Goal: Use online tool/utility: Utilize a website feature to perform a specific function

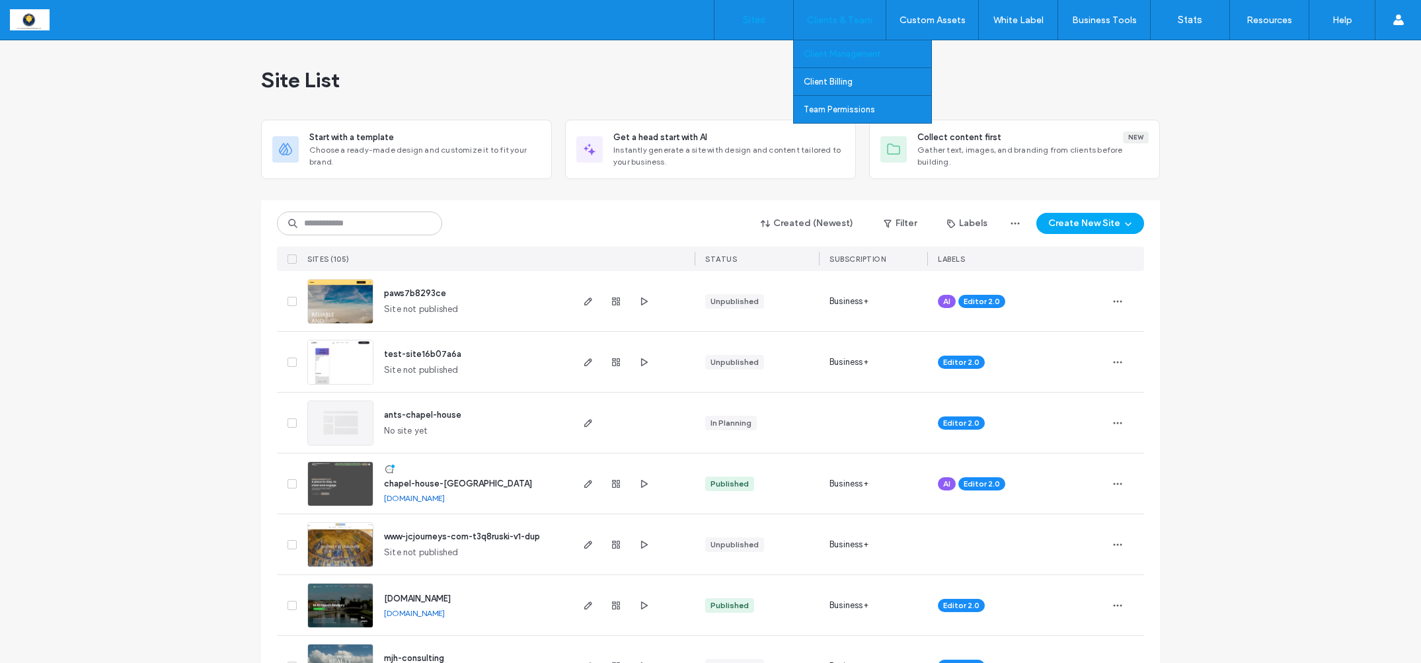
scroll to position [1, 0]
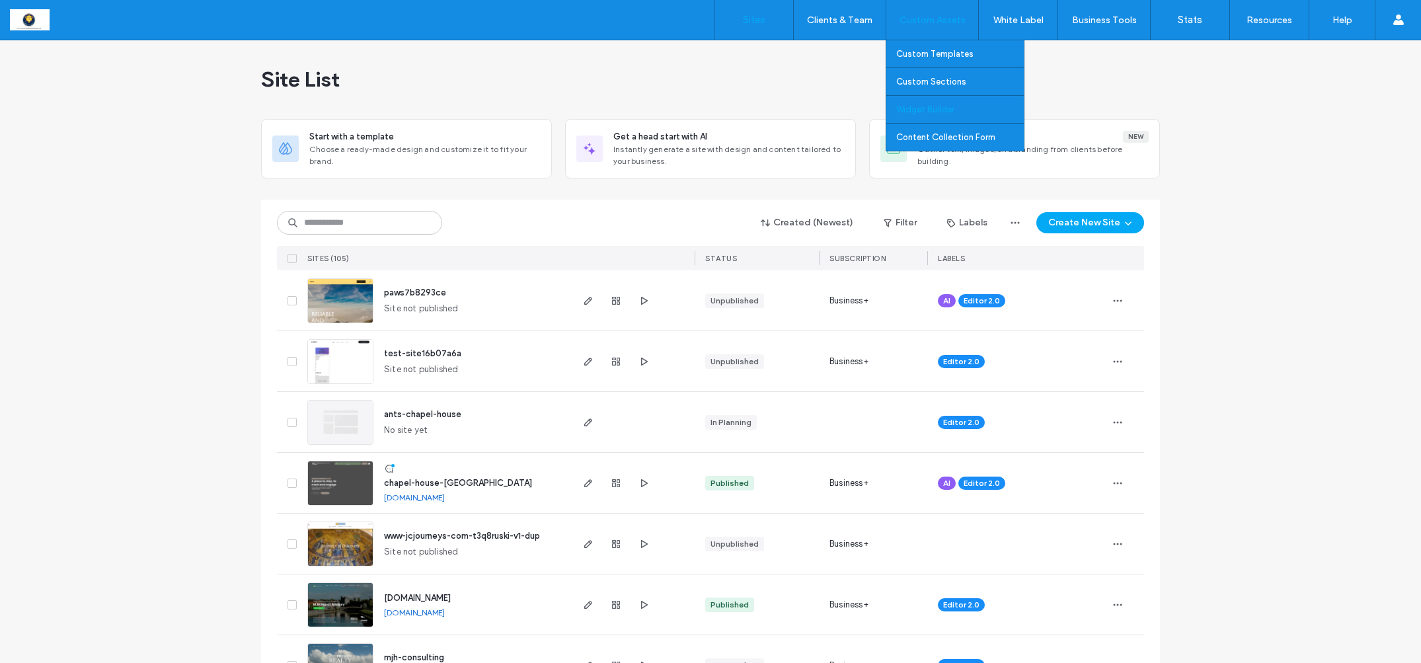
click at [908, 112] on label "Widget Builder" at bounding box center [925, 109] width 58 height 10
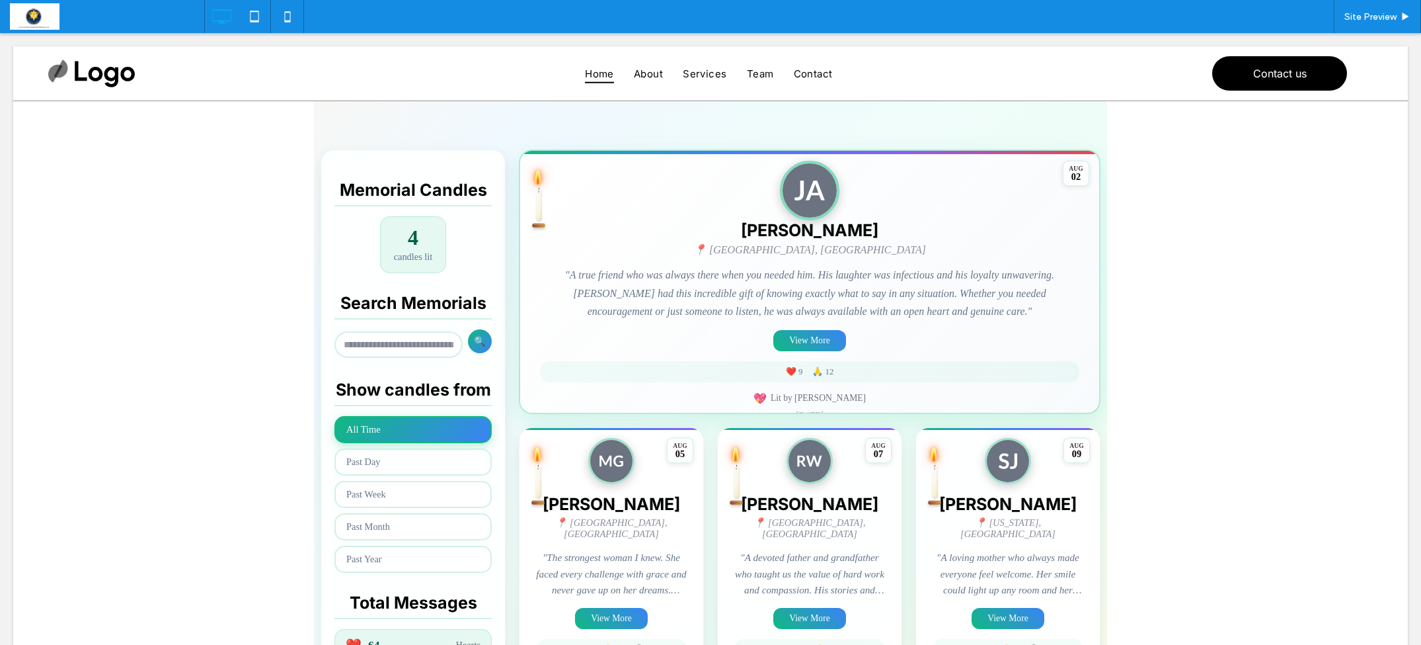
scroll to position [241, 0]
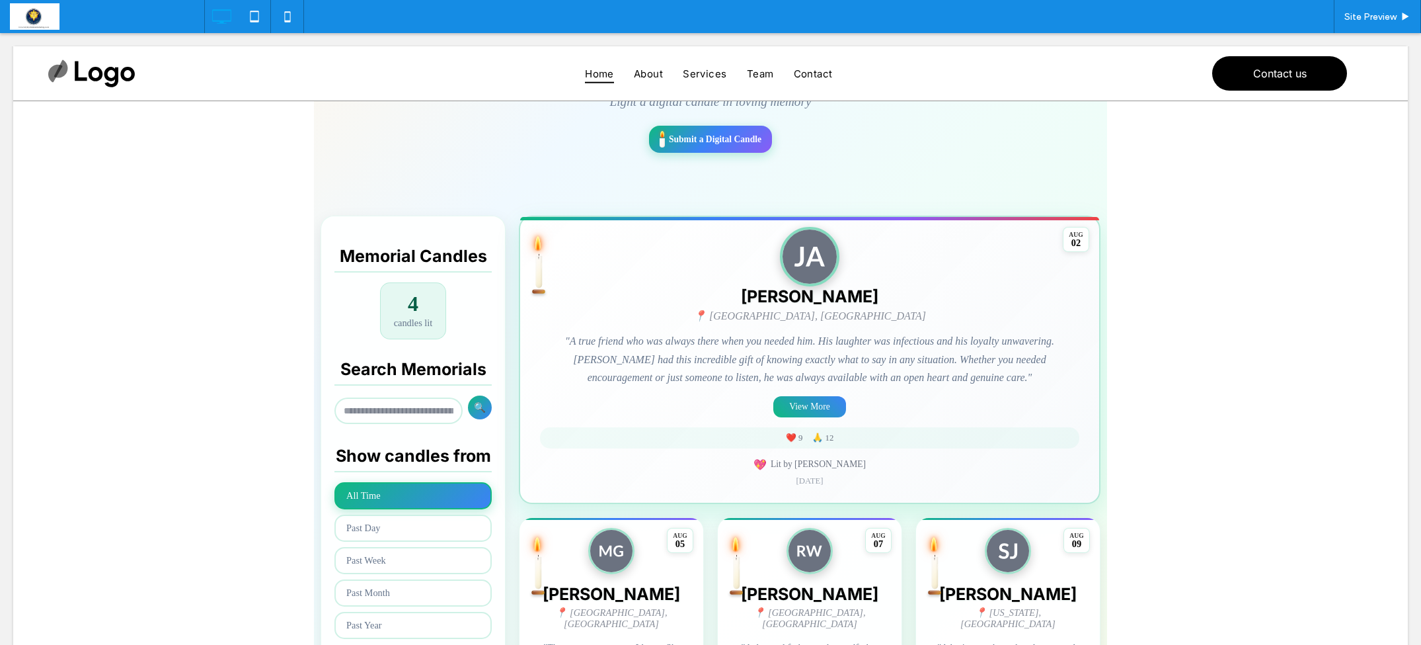
scroll to position [206, 0]
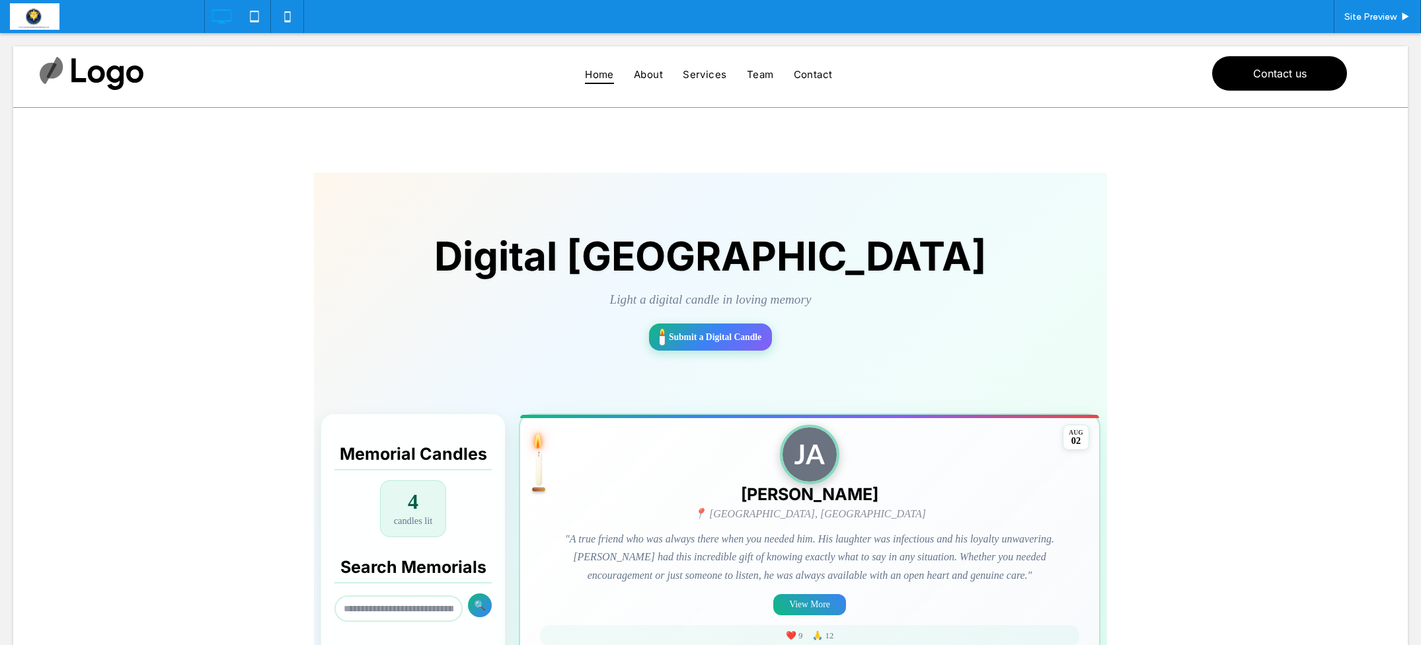
click at [695, 340] on span at bounding box center [710, 609] width 793 height 873
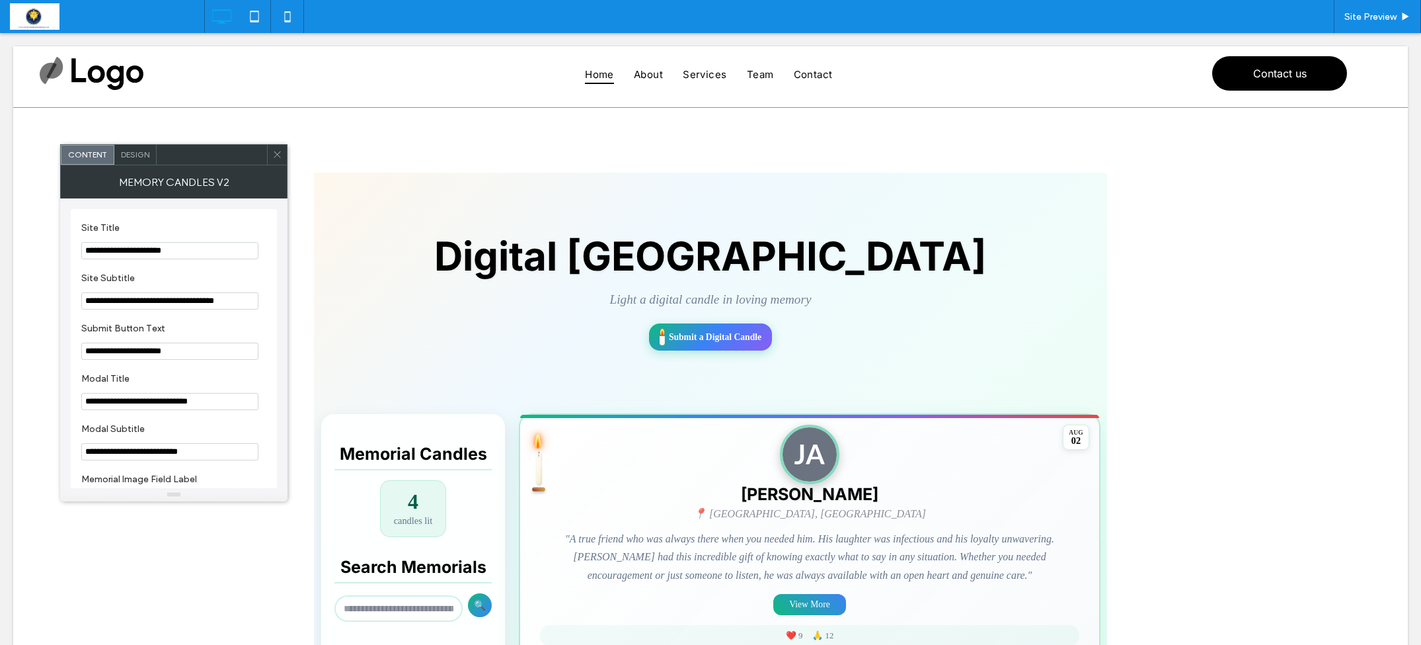
scroll to position [1, 0]
click at [278, 155] on use at bounding box center [277, 154] width 7 height 7
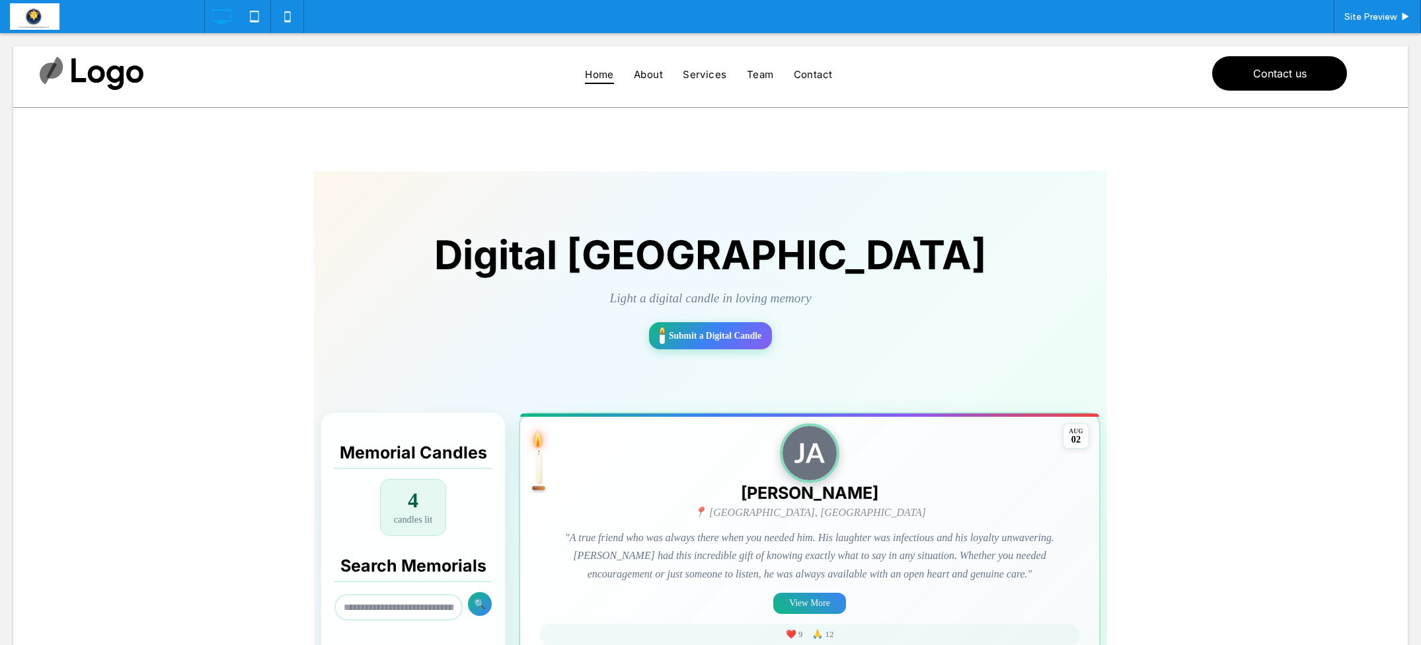
scroll to position [2, 0]
click at [1370, 20] on span "Site Preview" at bounding box center [1371, 16] width 52 height 11
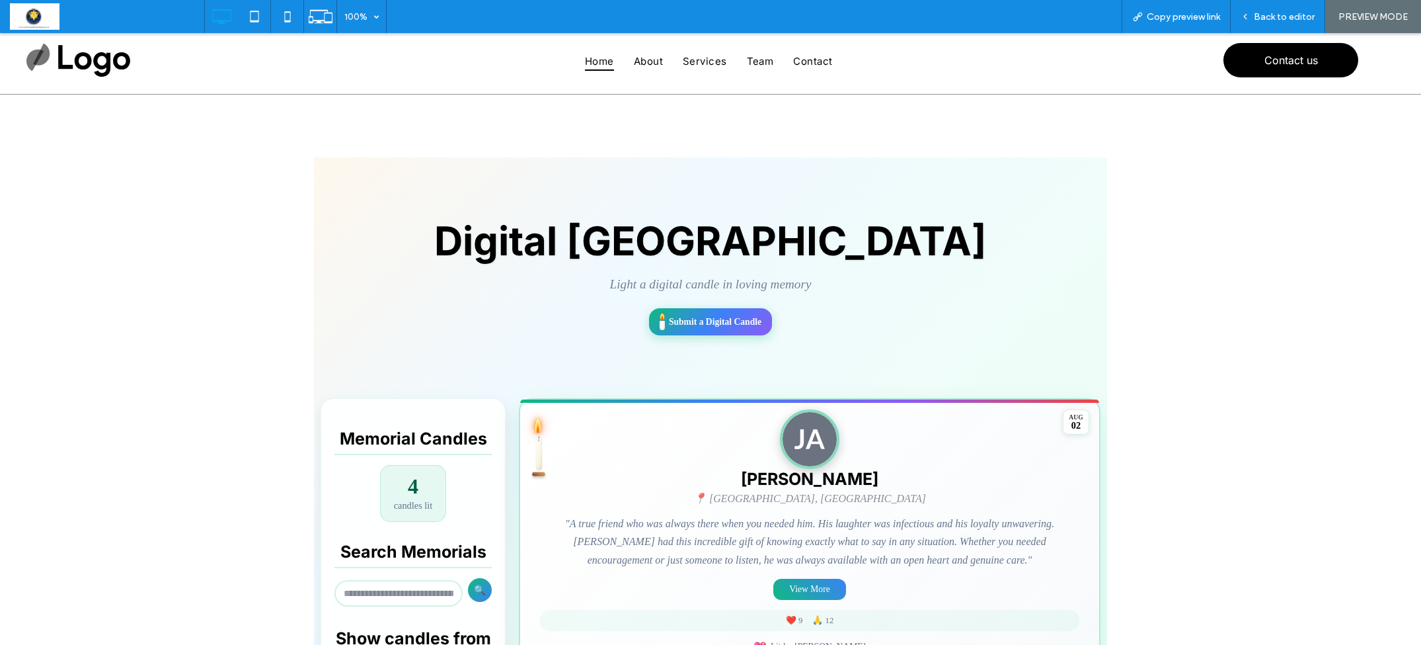
click at [689, 324] on span at bounding box center [710, 593] width 793 height 873
click at [707, 323] on span at bounding box center [710, 593] width 793 height 873
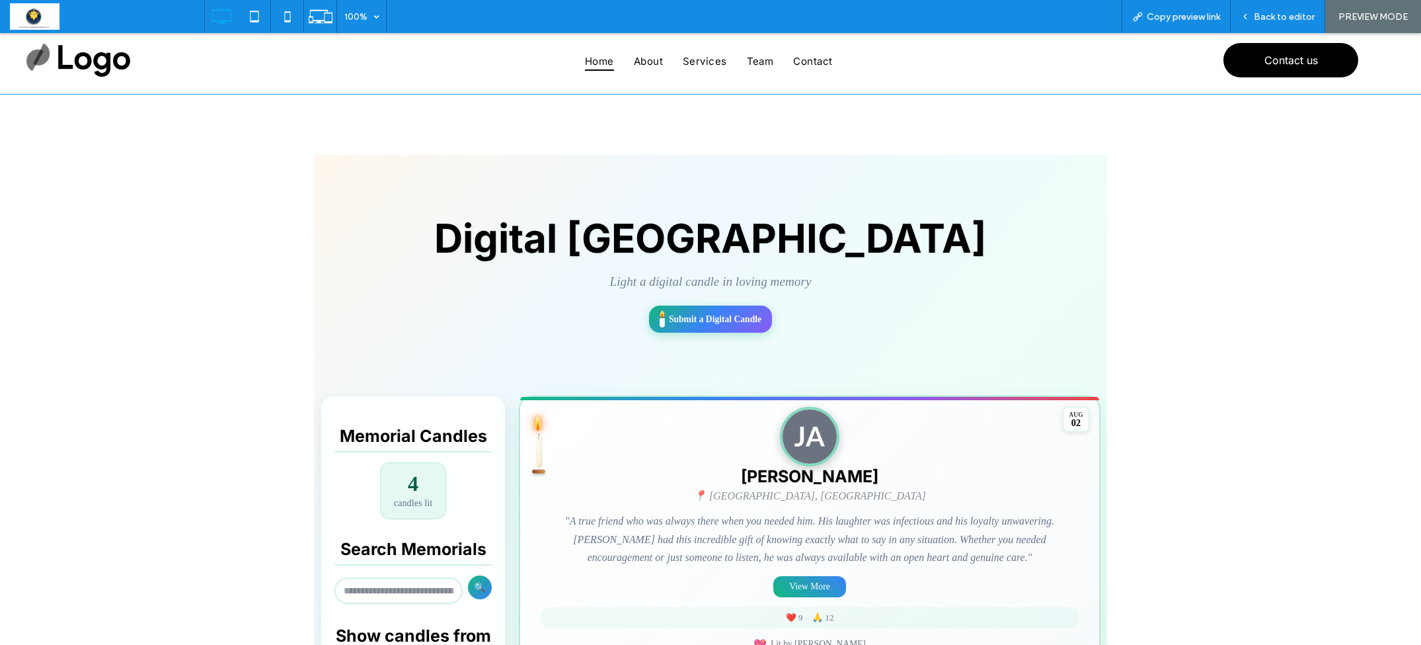
scroll to position [22, 0]
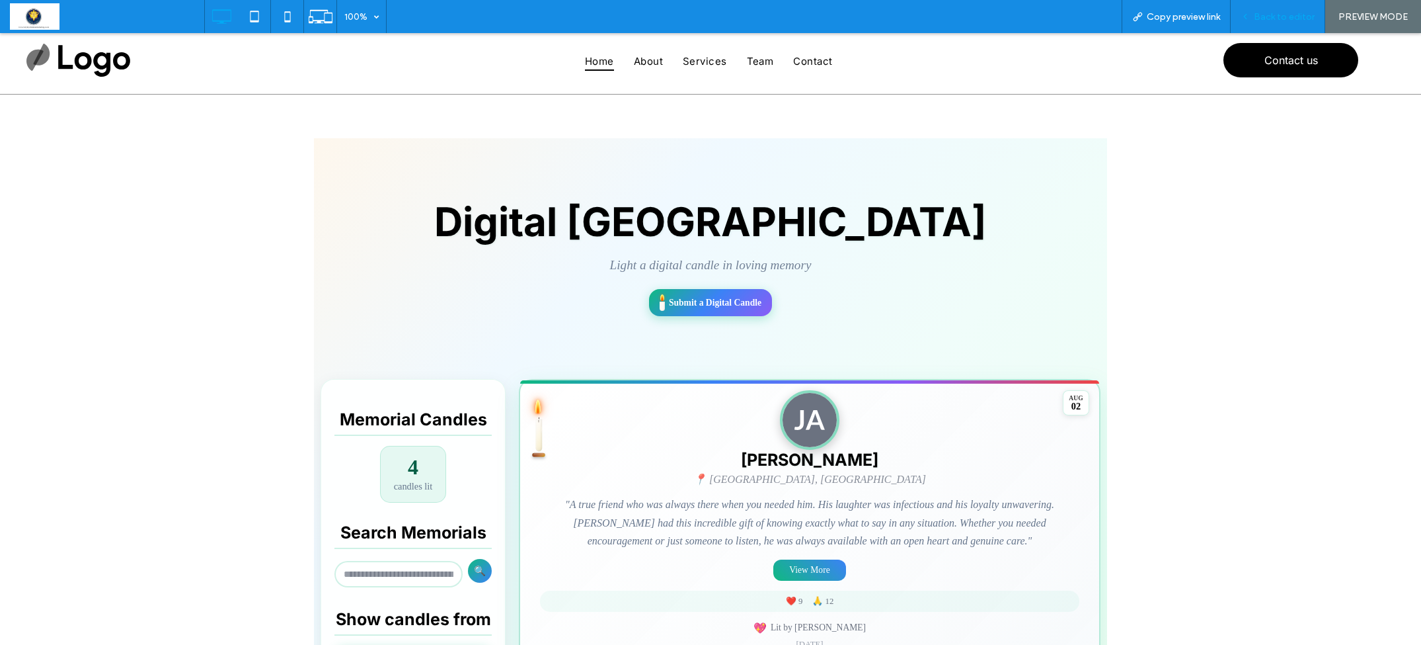
click at [1298, 20] on span "Back to editor" at bounding box center [1284, 16] width 61 height 11
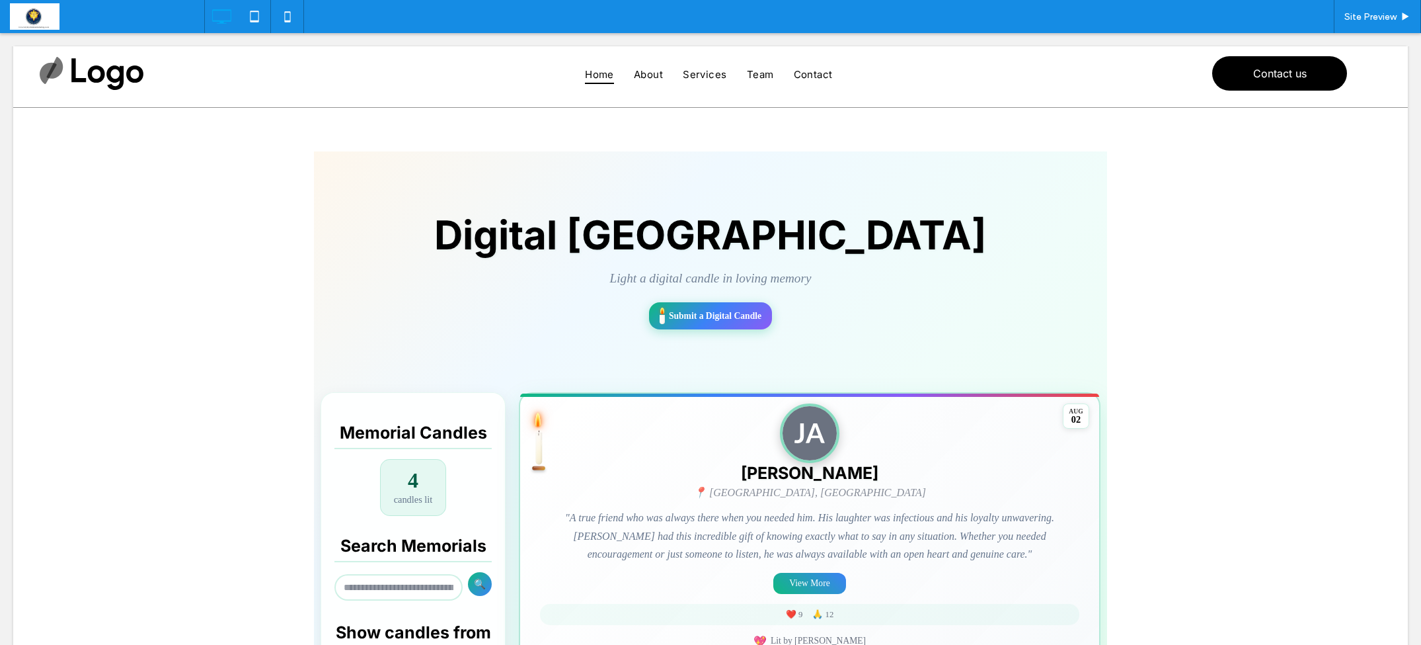
click at [1308, 20] on div "Site Preview" at bounding box center [812, 16] width 1217 height 33
click at [1369, 12] on span "Site Preview" at bounding box center [1371, 16] width 52 height 11
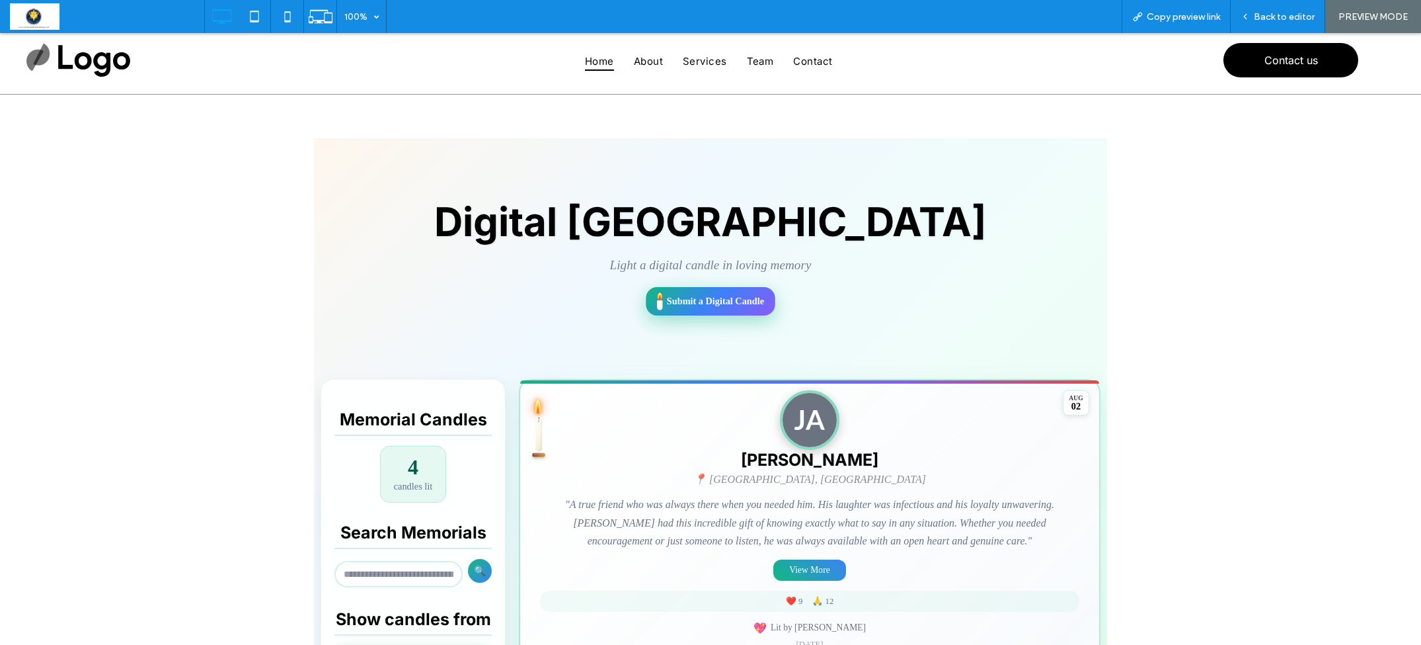
click at [713, 308] on div at bounding box center [711, 301] width 132 height 31
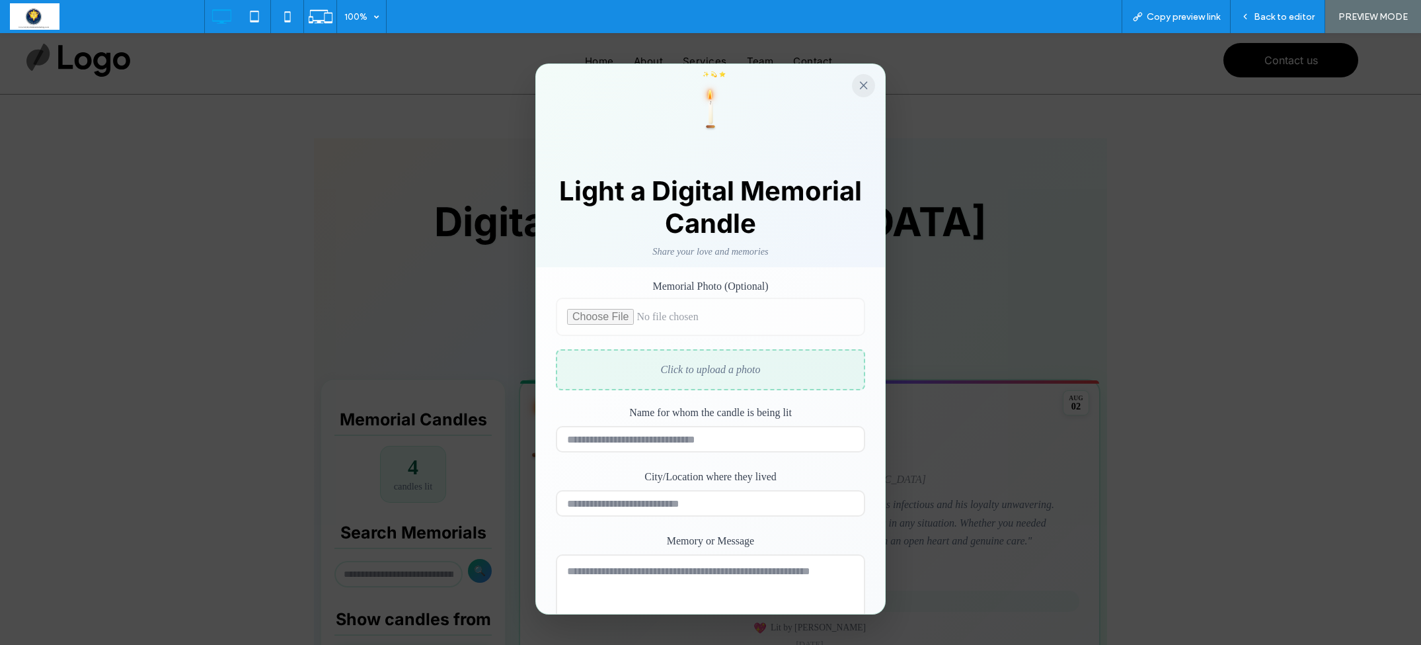
click at [700, 370] on div "Click to upload a photo" at bounding box center [710, 369] width 309 height 41
click at [686, 369] on div "Click to upload a photo" at bounding box center [710, 369] width 309 height 41
drag, startPoint x: 686, startPoint y: 369, endPoint x: 675, endPoint y: 359, distance: 15.0
click at [686, 369] on div "Click to upload a photo" at bounding box center [710, 369] width 309 height 41
click at [667, 364] on div "Click to upload a photo" at bounding box center [710, 369] width 309 height 41
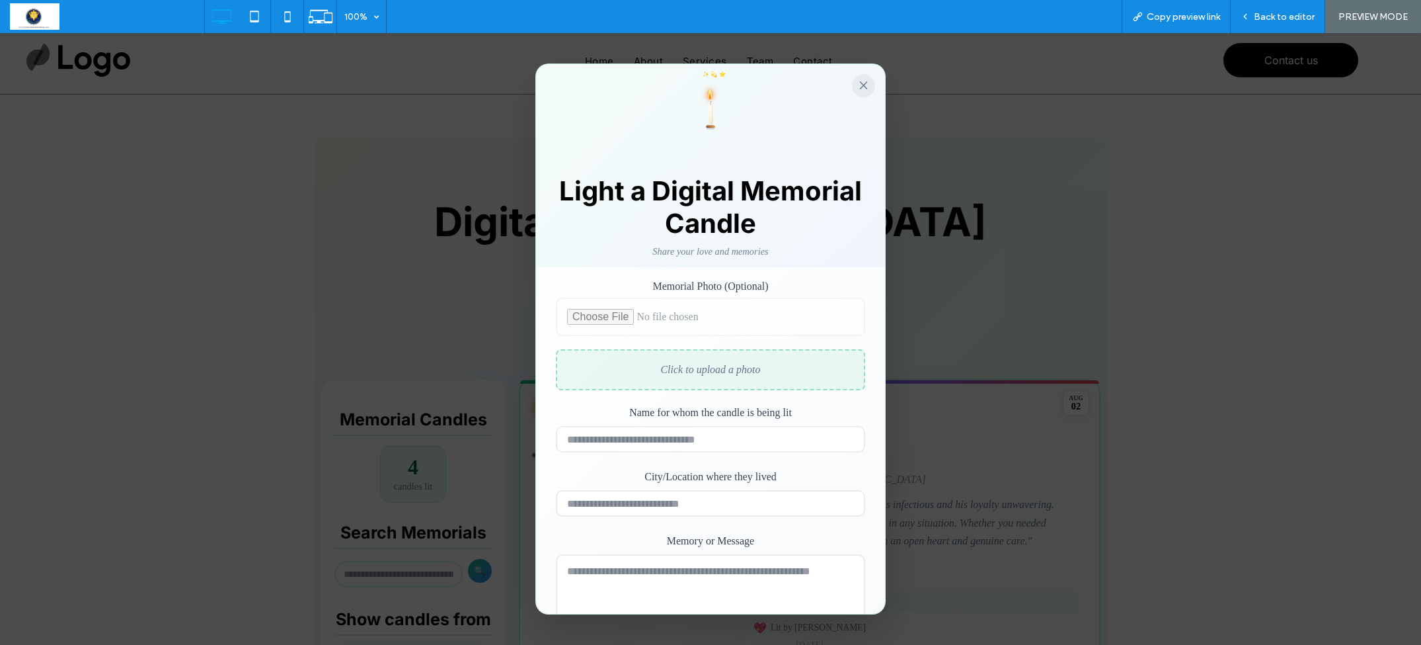
click at [665, 364] on div "Click to upload a photo" at bounding box center [710, 369] width 309 height 41
click at [600, 313] on input "Memorial Photo (Optional)" at bounding box center [710, 317] width 309 height 38
click at [693, 372] on div "Click to upload a photo" at bounding box center [710, 369] width 309 height 41
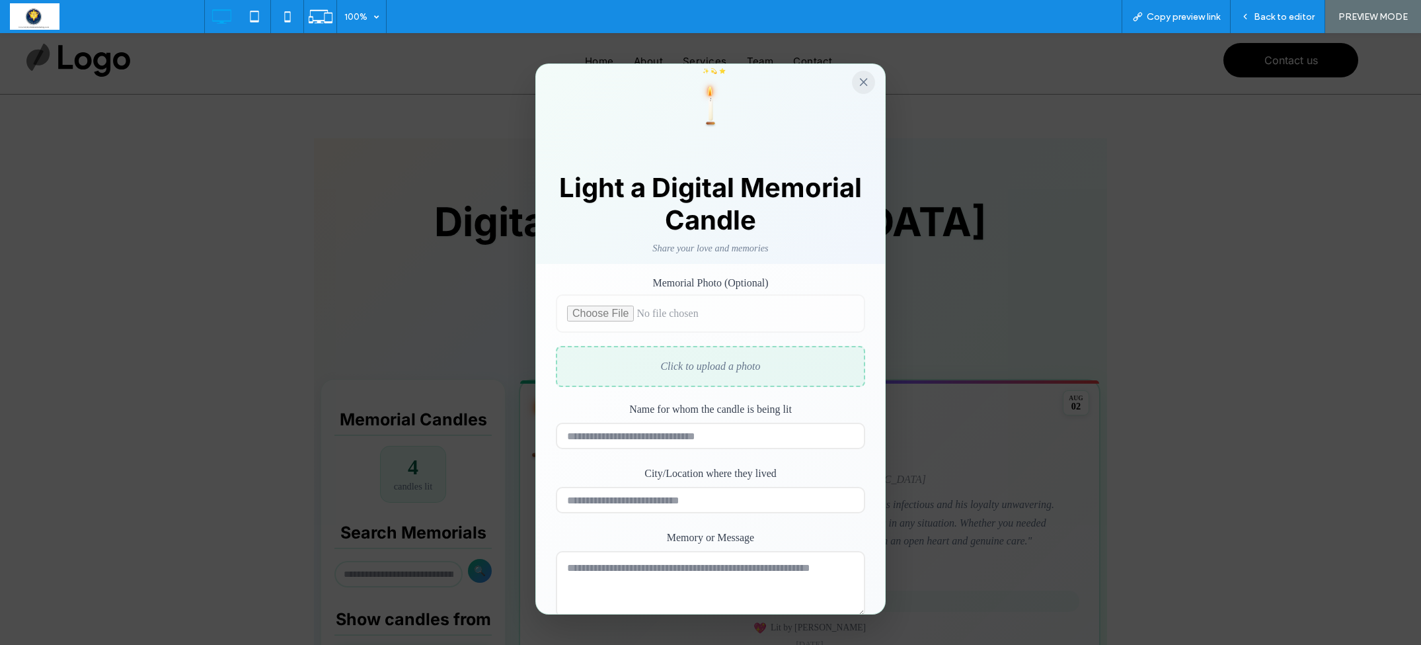
scroll to position [4, 0]
click at [677, 364] on div "Click to upload a photo" at bounding box center [710, 365] width 309 height 41
click at [703, 368] on div "Click to upload a photo" at bounding box center [710, 368] width 309 height 41
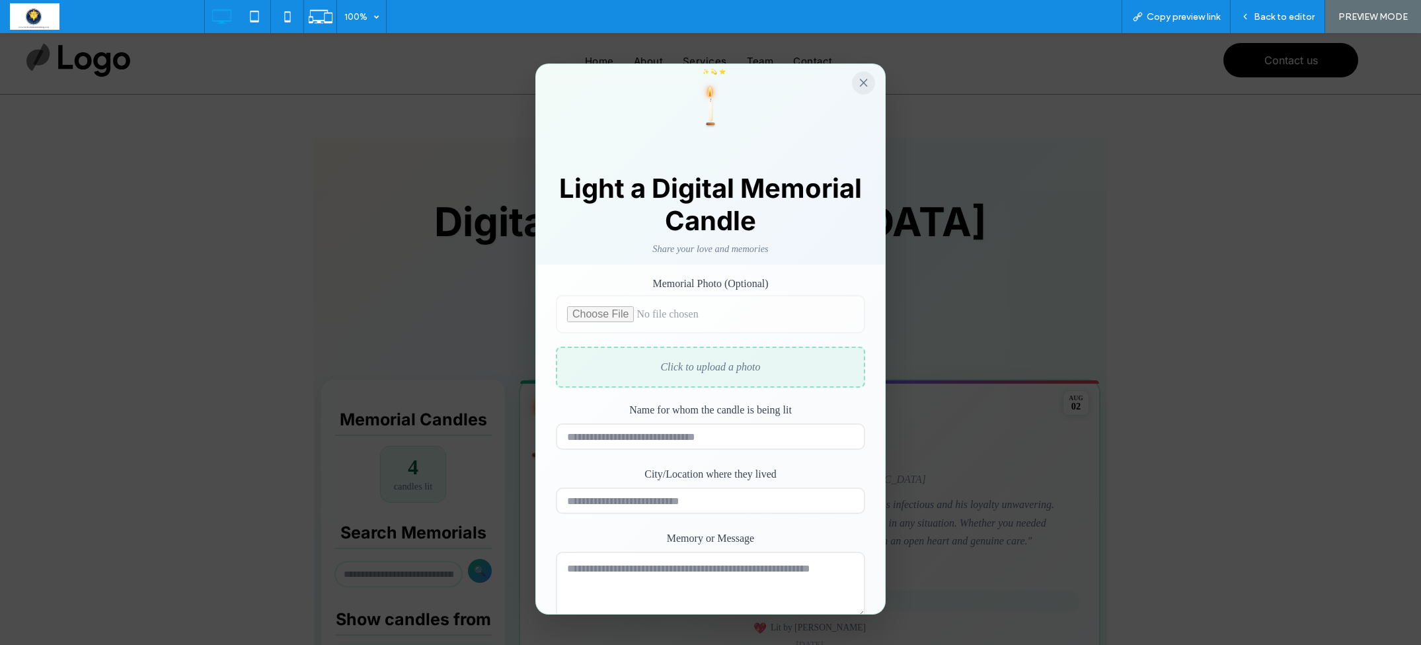
click at [696, 362] on div "Click to upload a photo" at bounding box center [710, 366] width 309 height 41
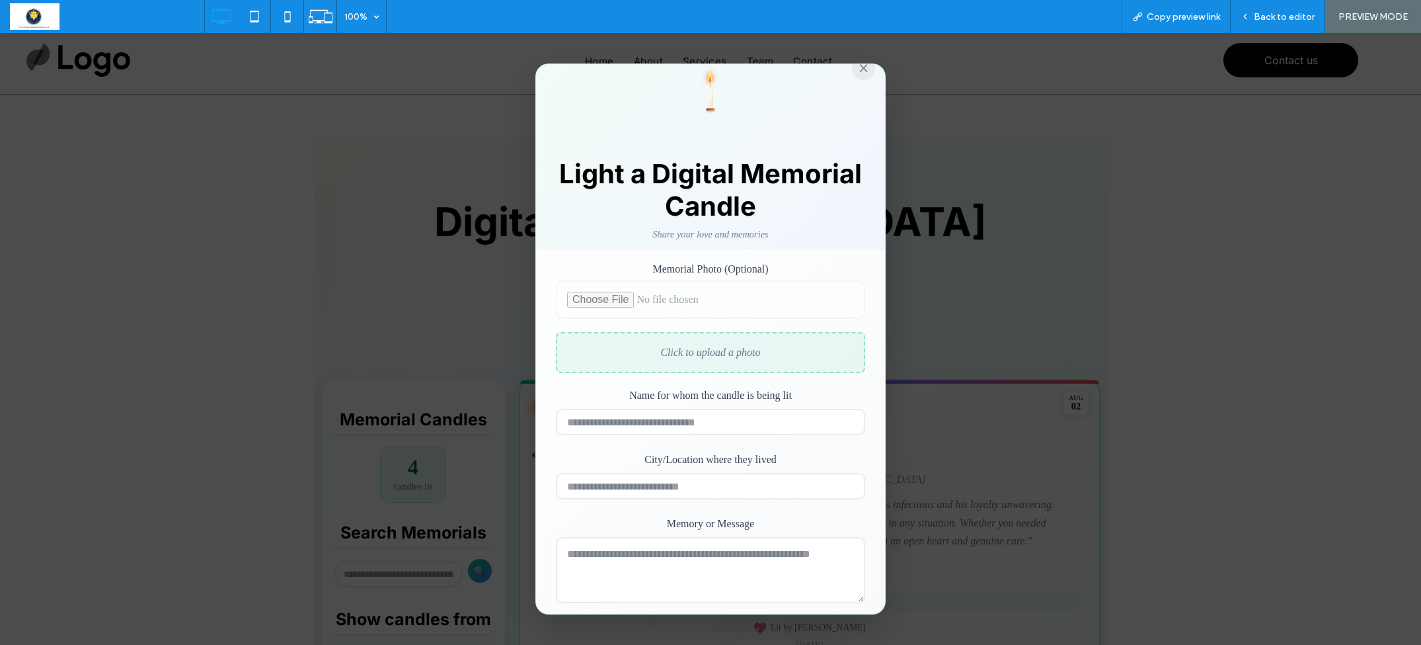
scroll to position [16, 0]
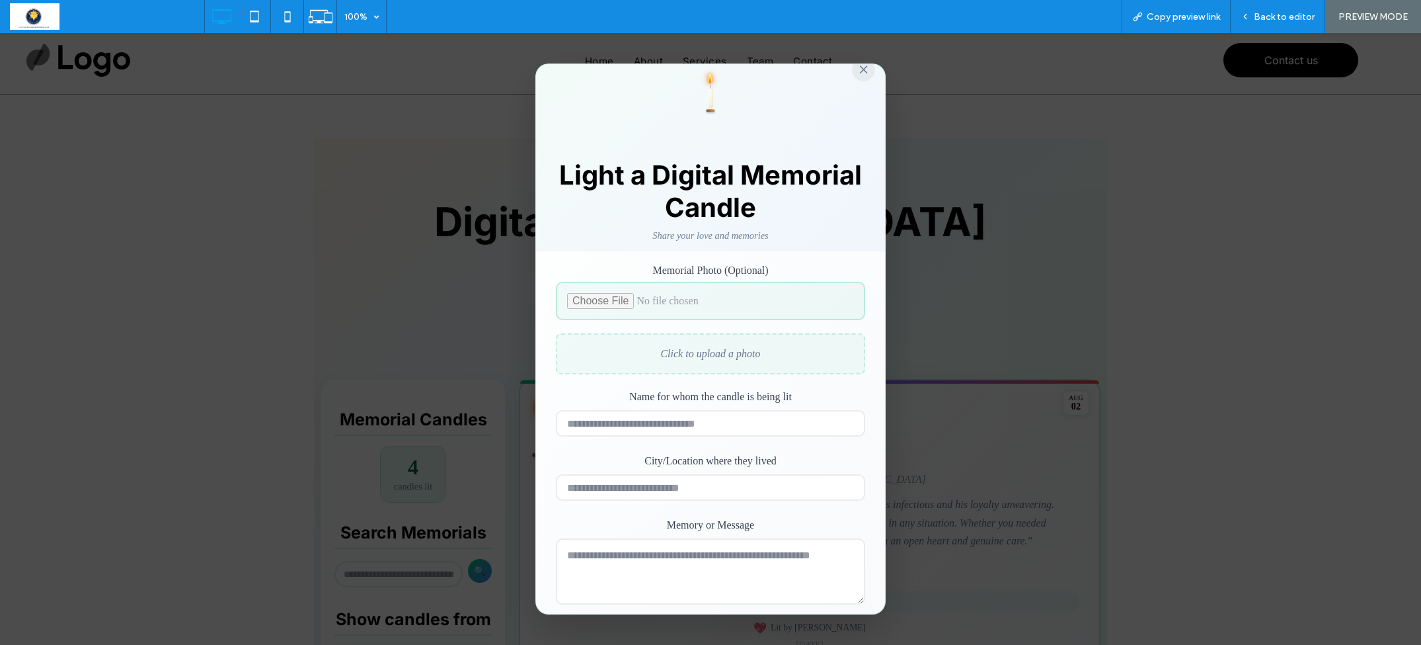
click at [588, 303] on input "Memorial Photo (Optional)" at bounding box center [710, 301] width 309 height 38
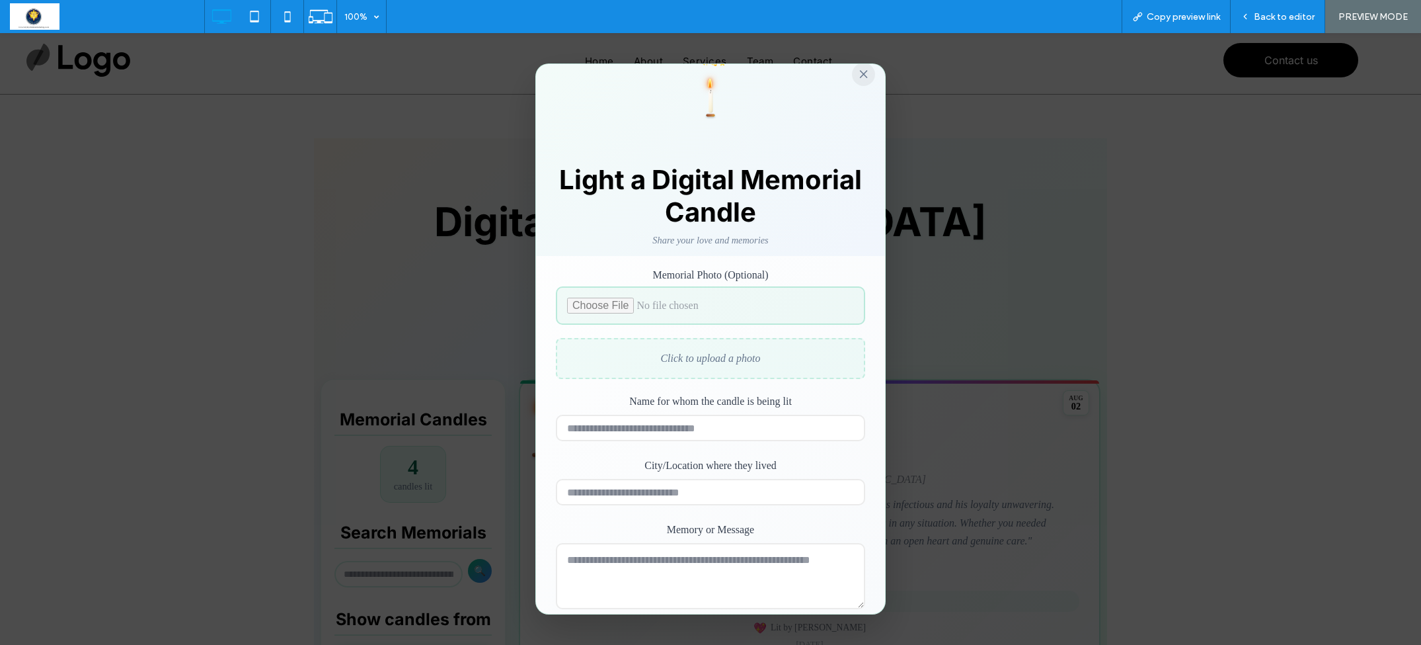
click at [597, 307] on input "Memorial Photo (Optional)" at bounding box center [710, 305] width 309 height 38
type input "**********"
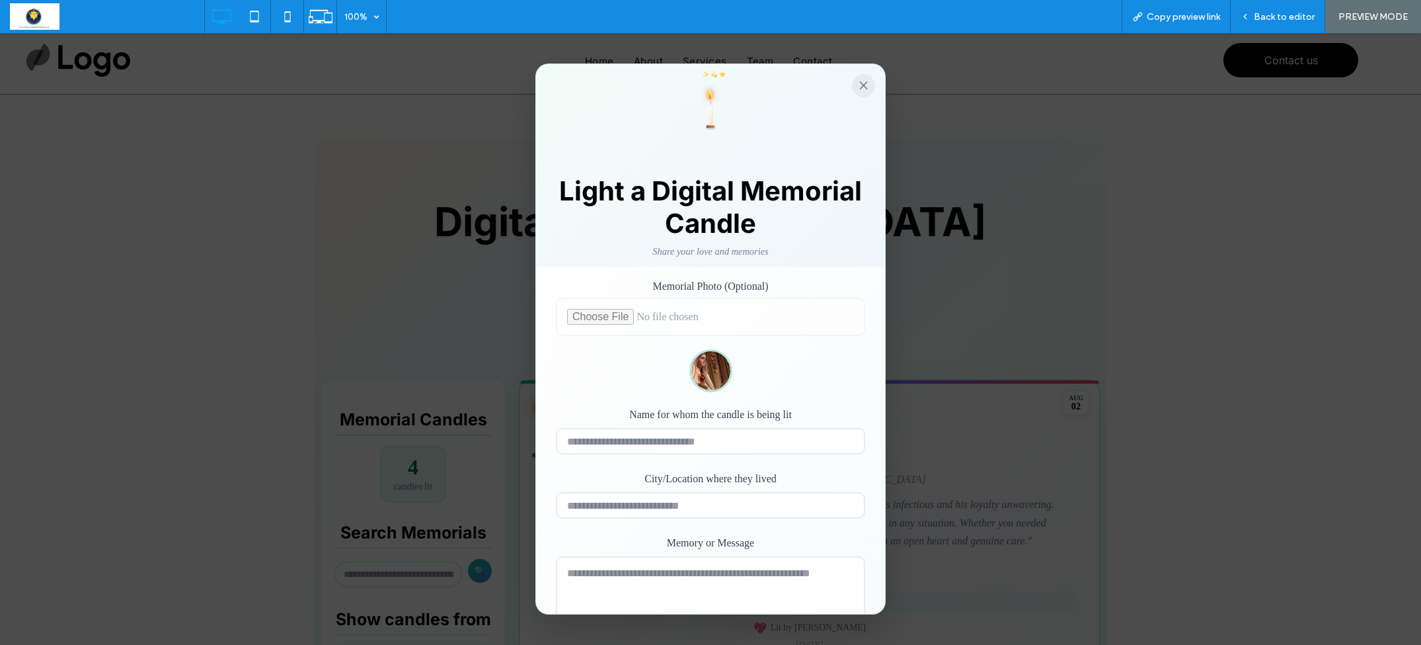
scroll to position [0, 0]
click at [861, 83] on button "×" at bounding box center [863, 85] width 23 height 23
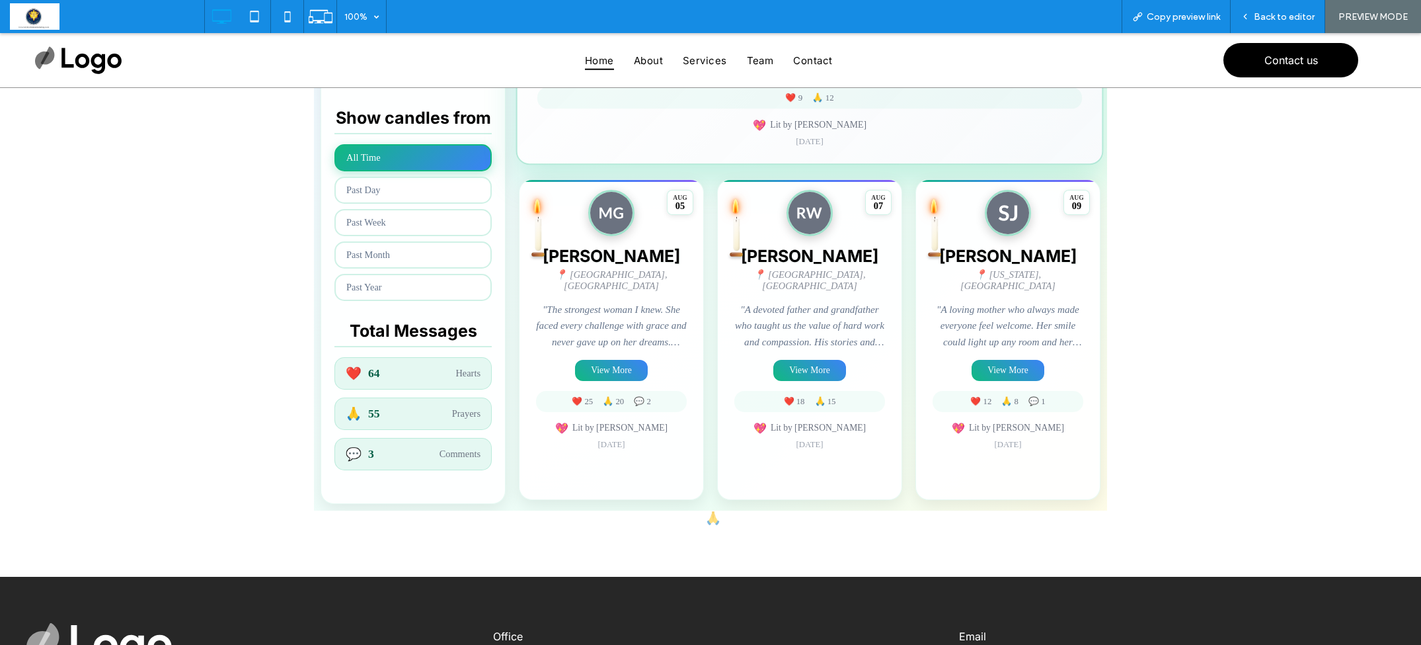
scroll to position [526, 0]
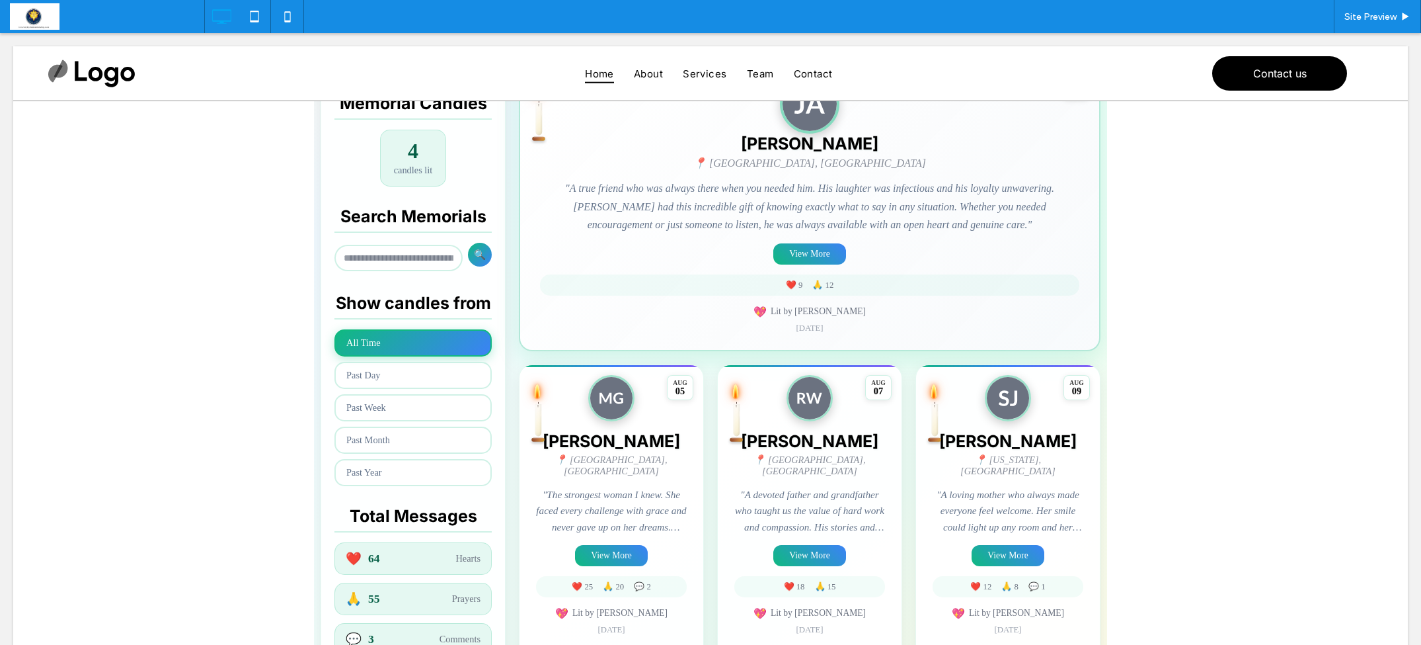
click at [694, 473] on span at bounding box center [710, 258] width 793 height 873
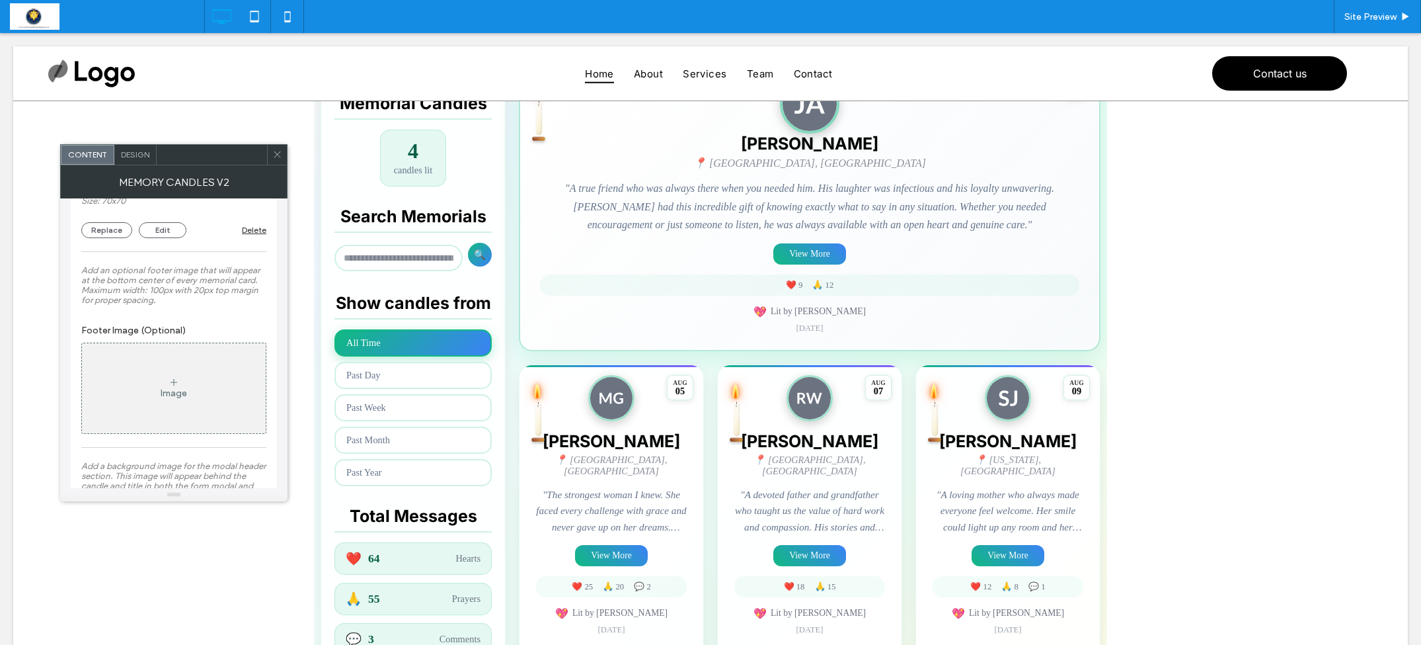
scroll to position [1886, 0]
click at [148, 406] on div "Image" at bounding box center [174, 383] width 184 height 87
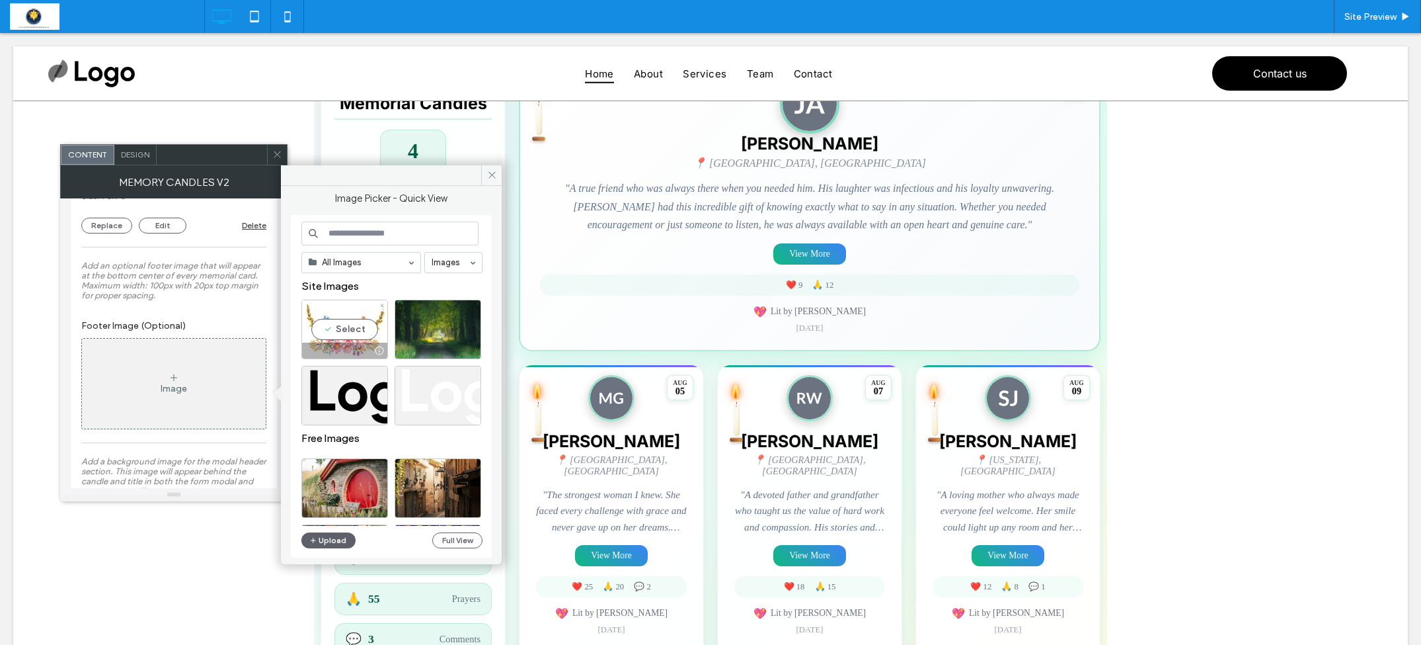
drag, startPoint x: 349, startPoint y: 334, endPoint x: 349, endPoint y: 301, distance: 33.1
click at [349, 334] on div "Select" at bounding box center [344, 329] width 87 height 60
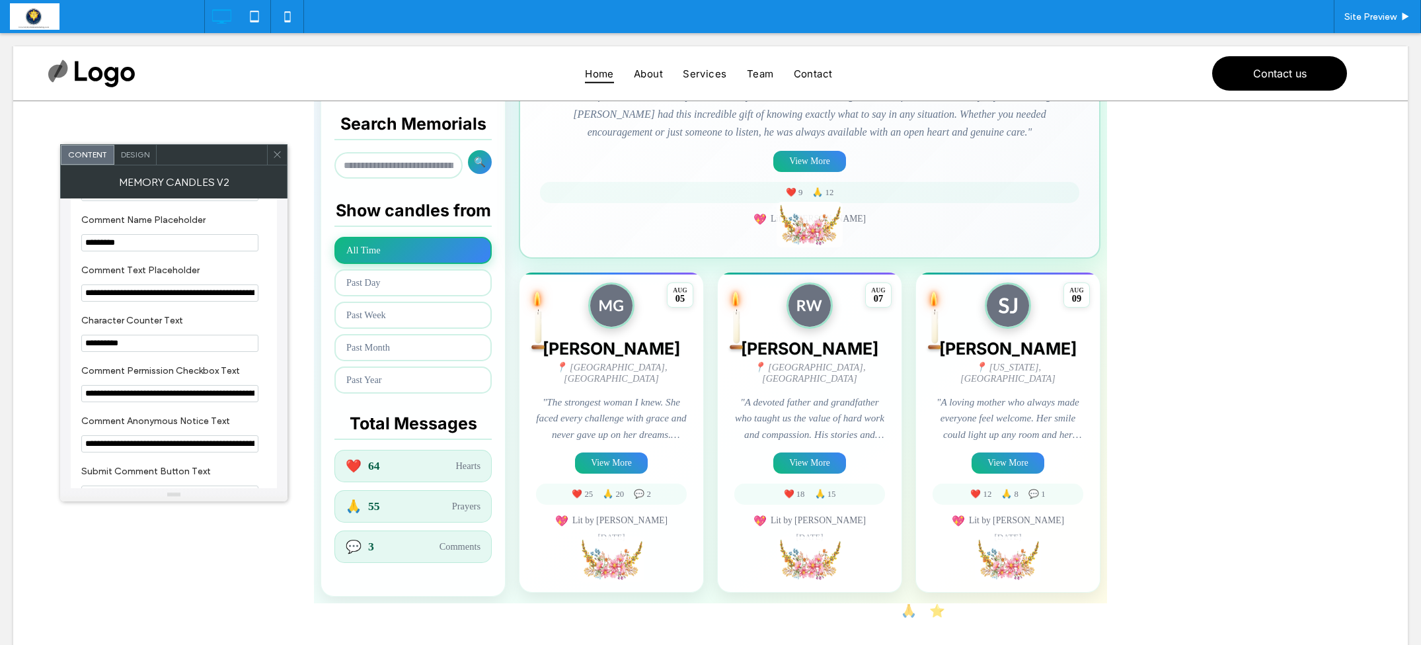
scroll to position [2791, 0]
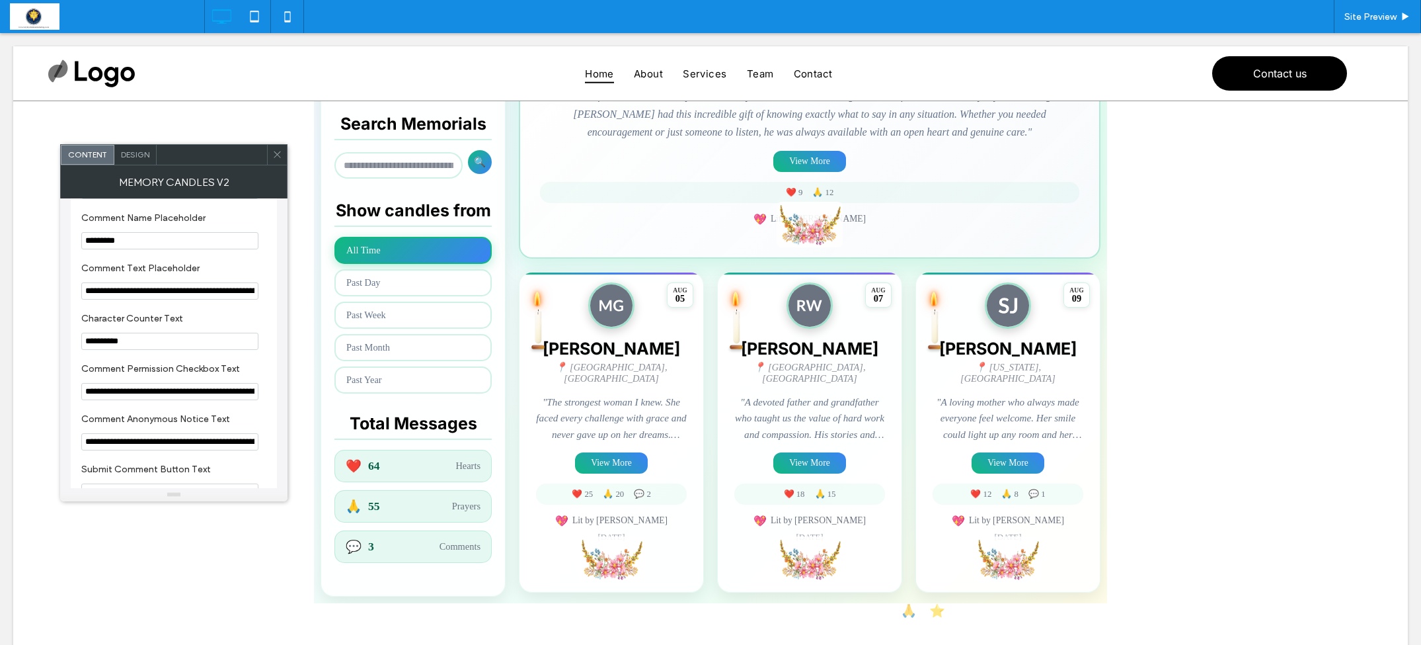
click at [274, 158] on icon at bounding box center [277, 154] width 10 height 10
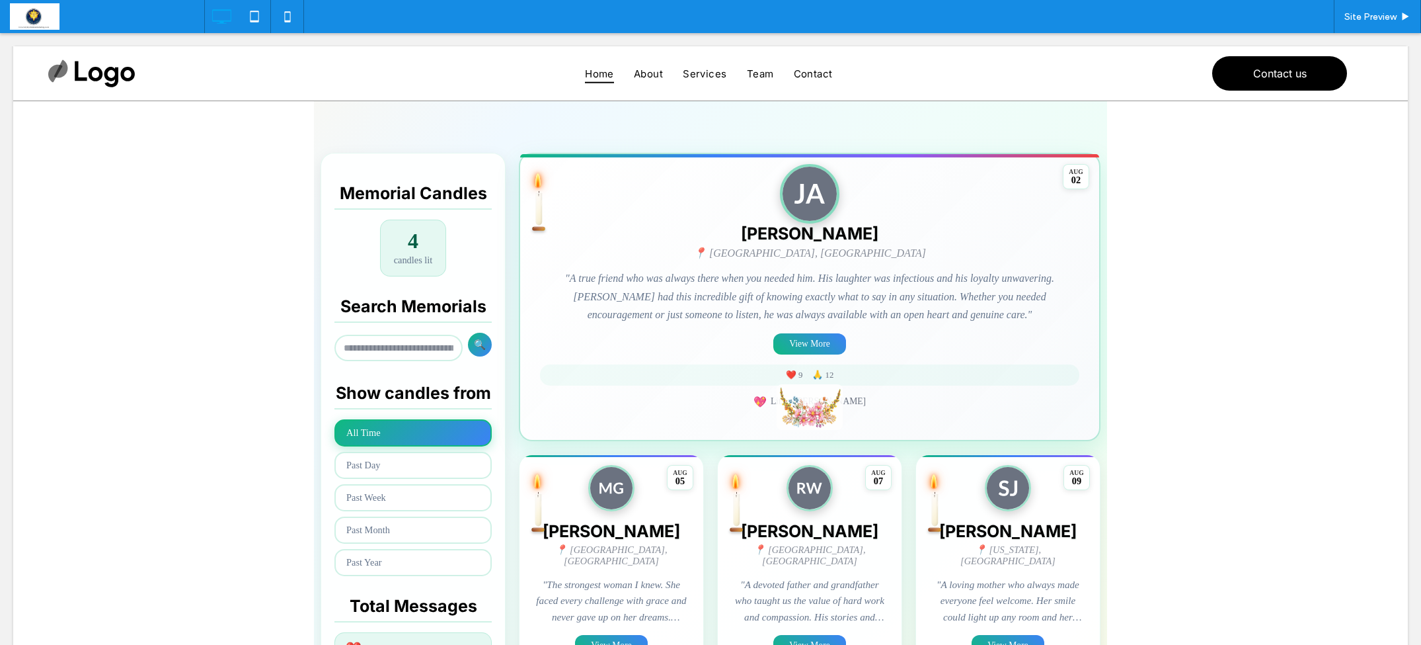
scroll to position [262, 0]
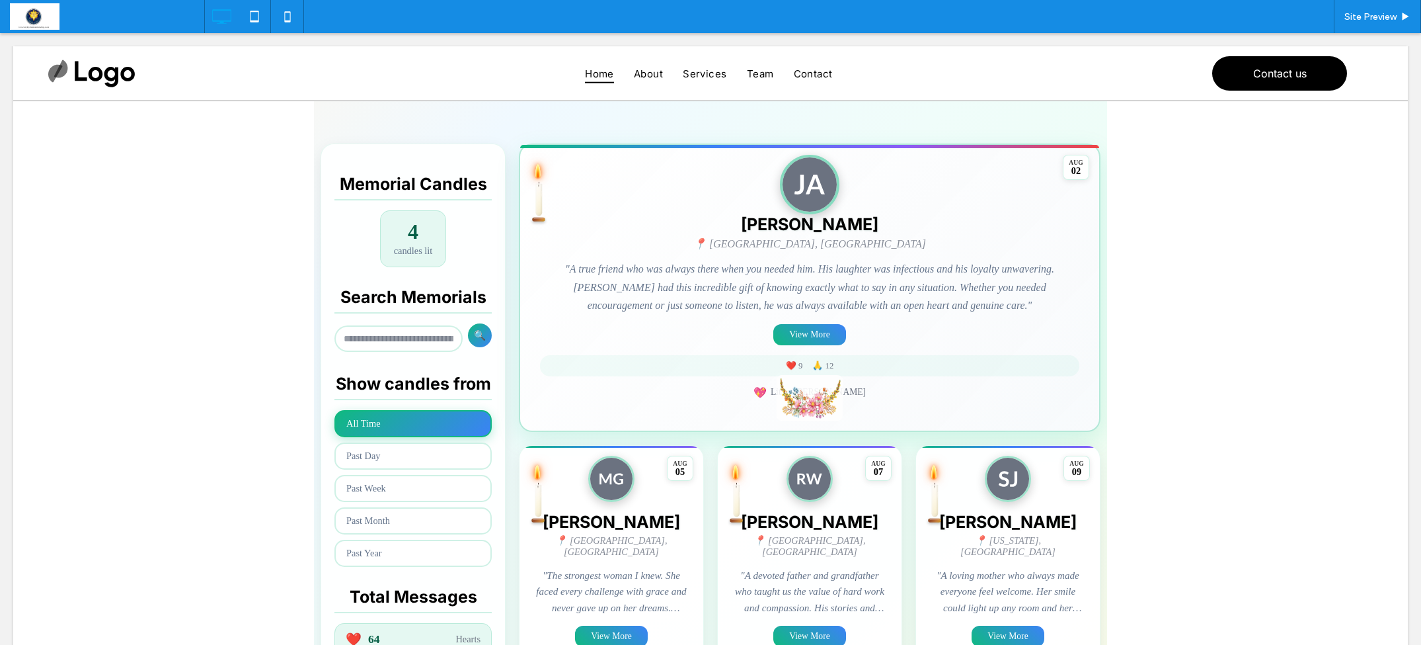
click at [553, 544] on span at bounding box center [710, 339] width 793 height 873
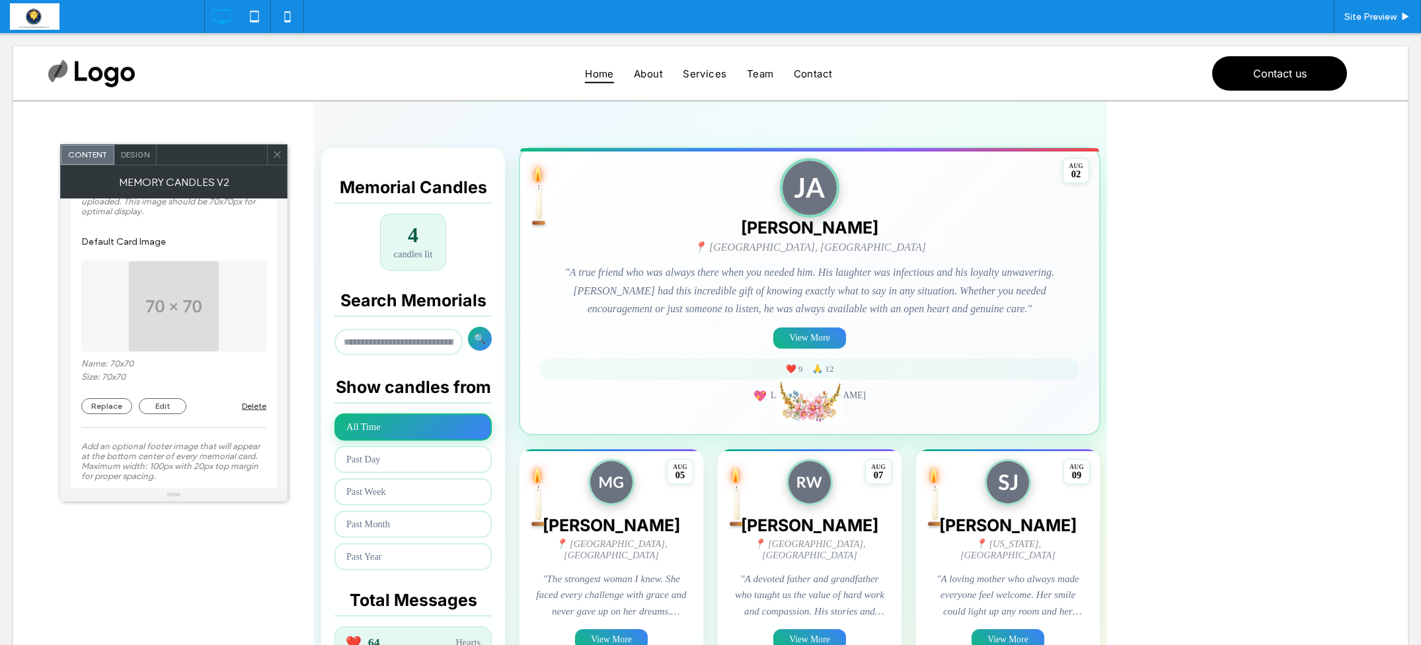
scroll to position [1707, 0]
click at [104, 413] on button "Replace" at bounding box center [106, 405] width 51 height 16
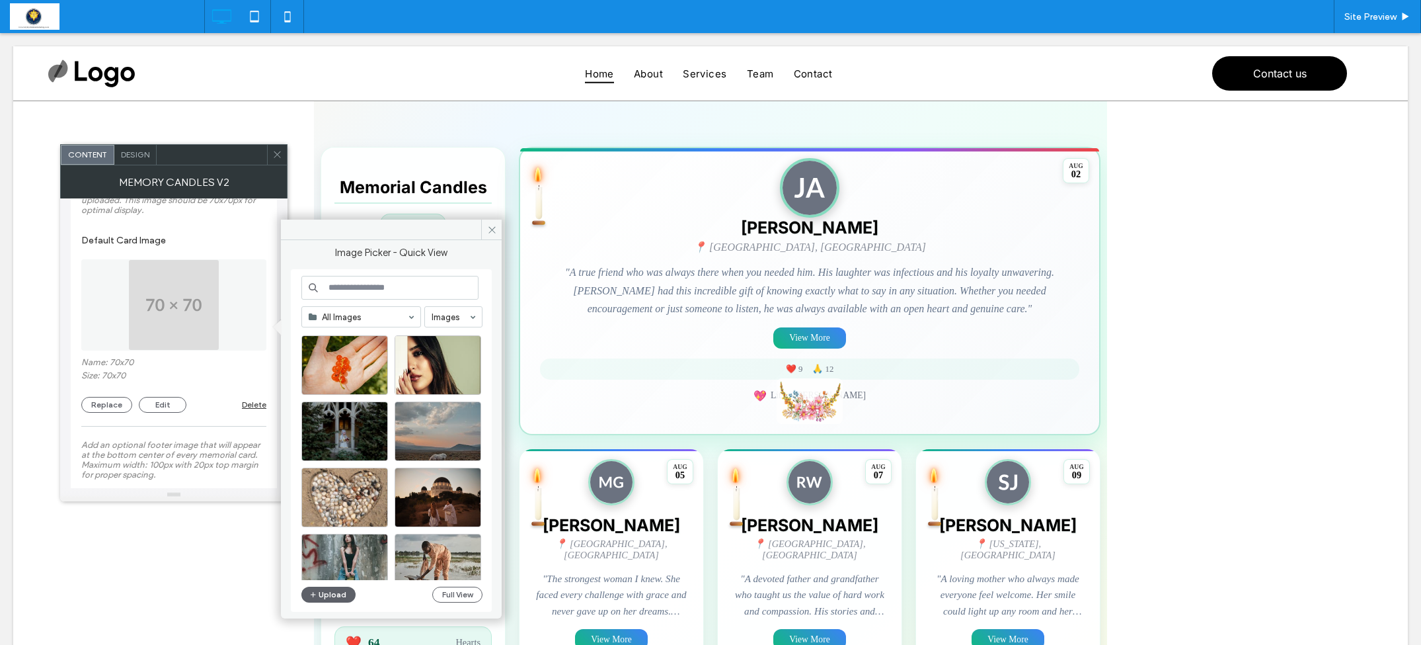
scroll to position [444, 0]
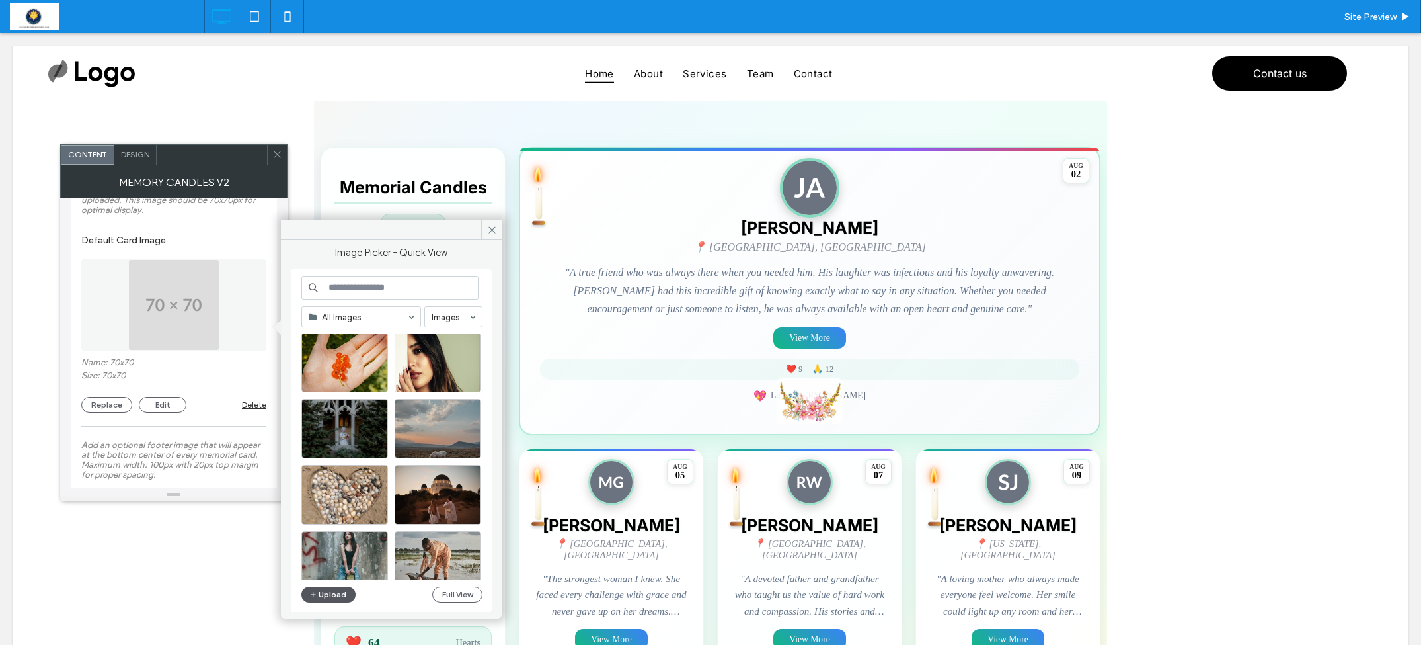
click at [329, 598] on button "Upload" at bounding box center [328, 594] width 54 height 16
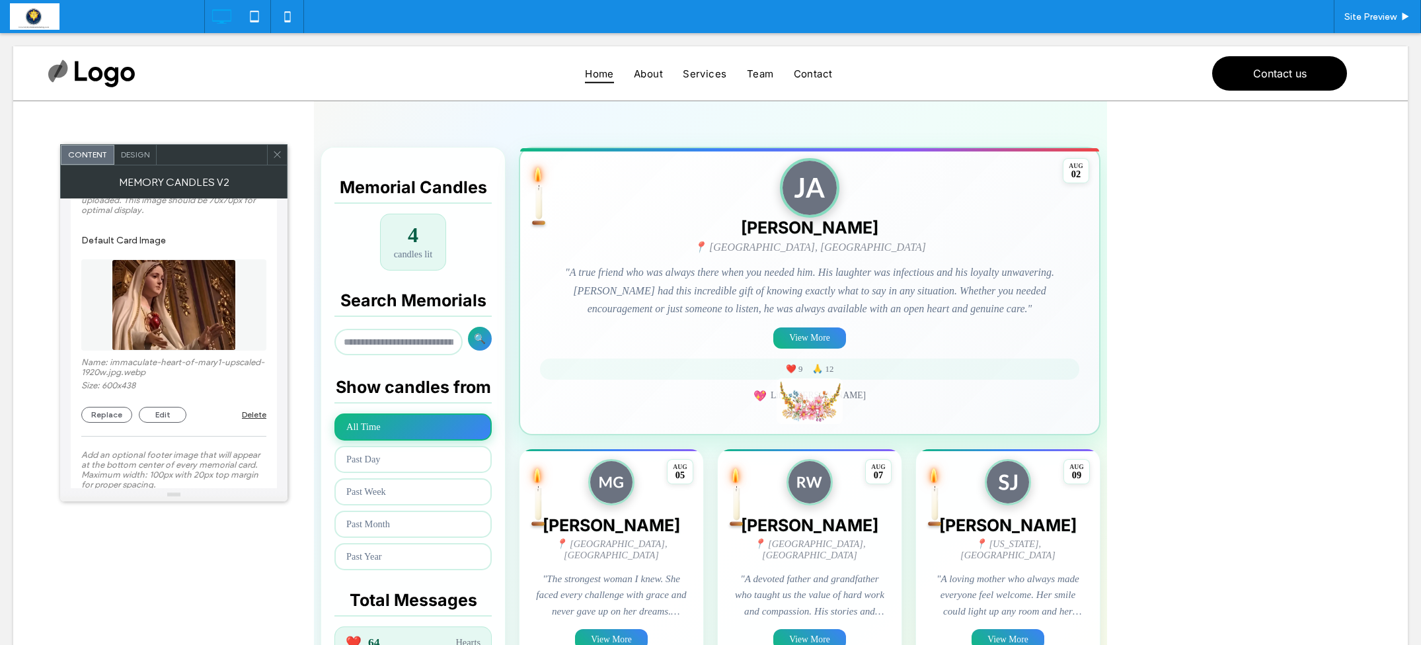
click at [278, 157] on icon at bounding box center [277, 154] width 10 height 10
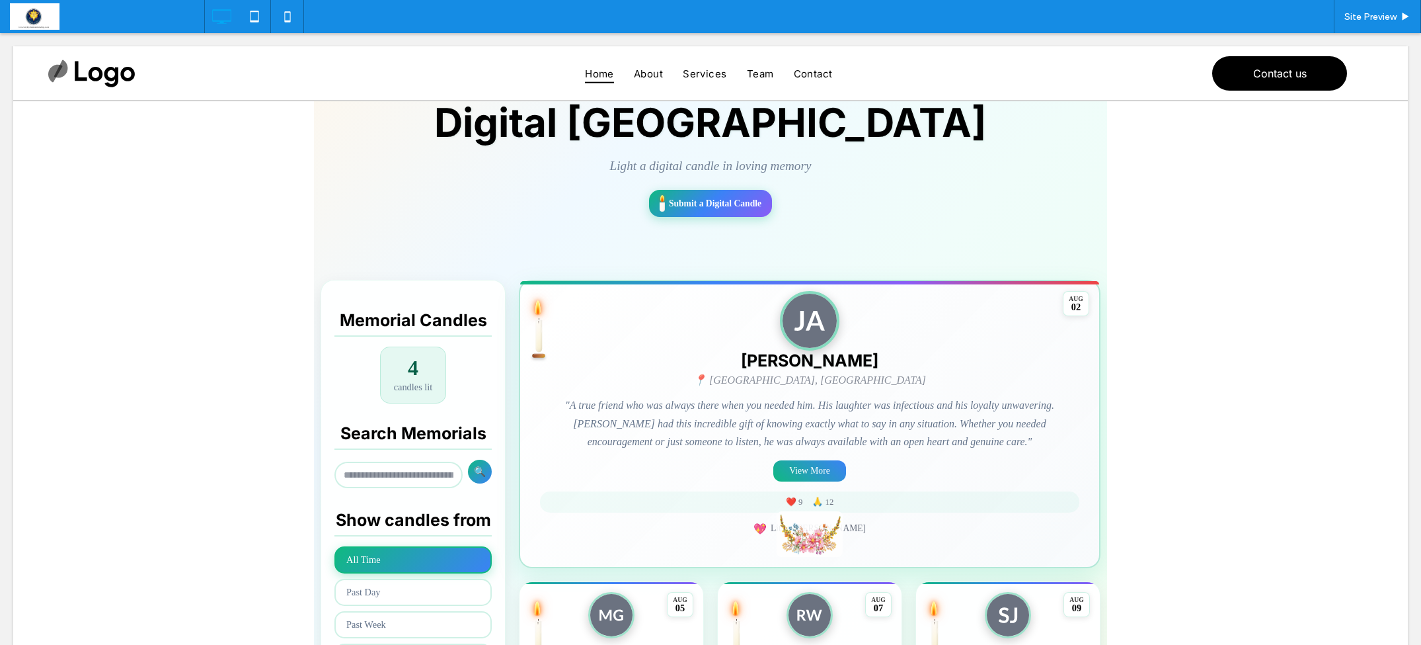
scroll to position [134, 0]
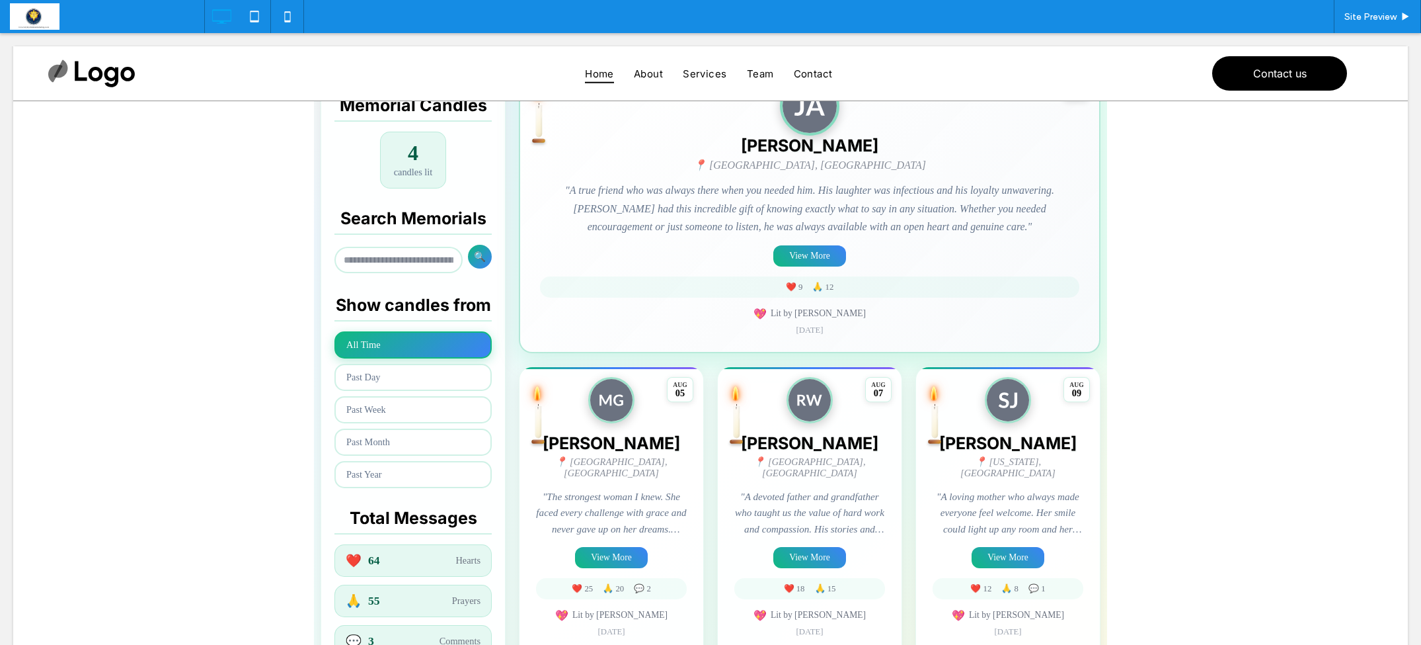
scroll to position [350, 0]
click at [1035, 255] on span at bounding box center [710, 259] width 793 height 873
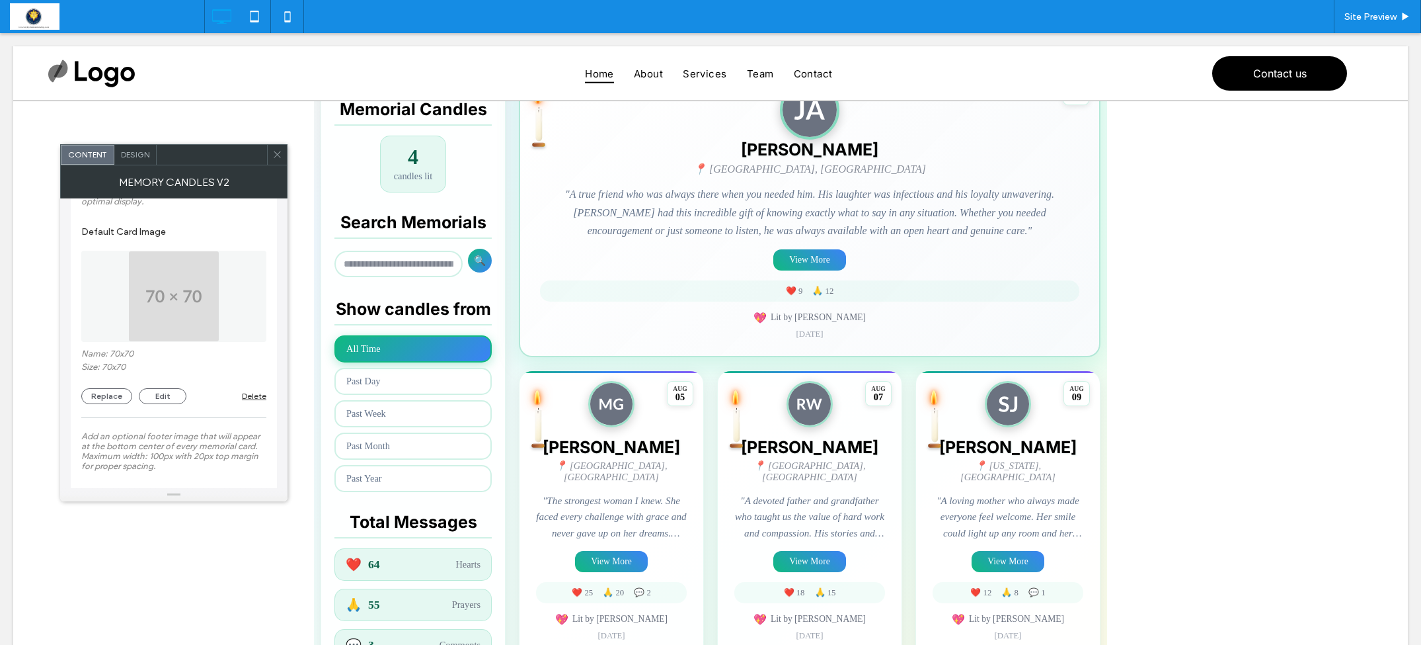
scroll to position [1718, 0]
click at [116, 402] on button "Replace" at bounding box center [106, 394] width 51 height 16
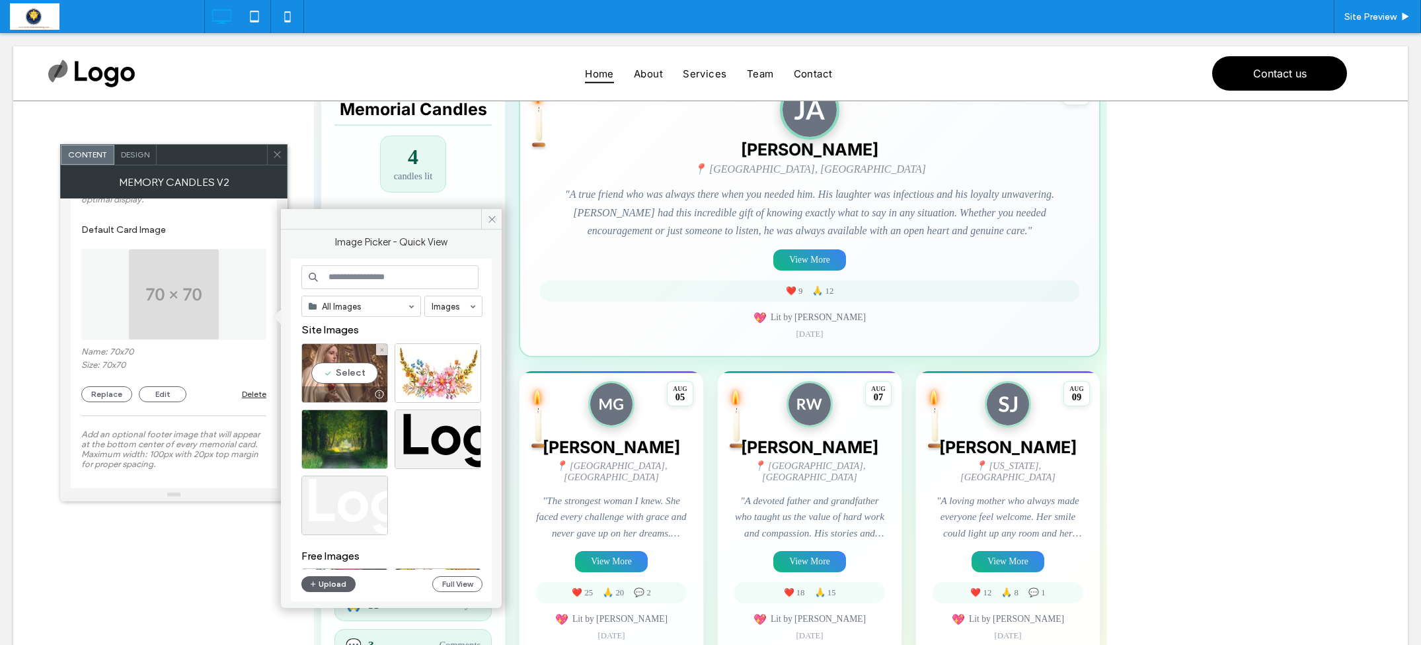
click at [350, 376] on div "Select" at bounding box center [344, 373] width 87 height 60
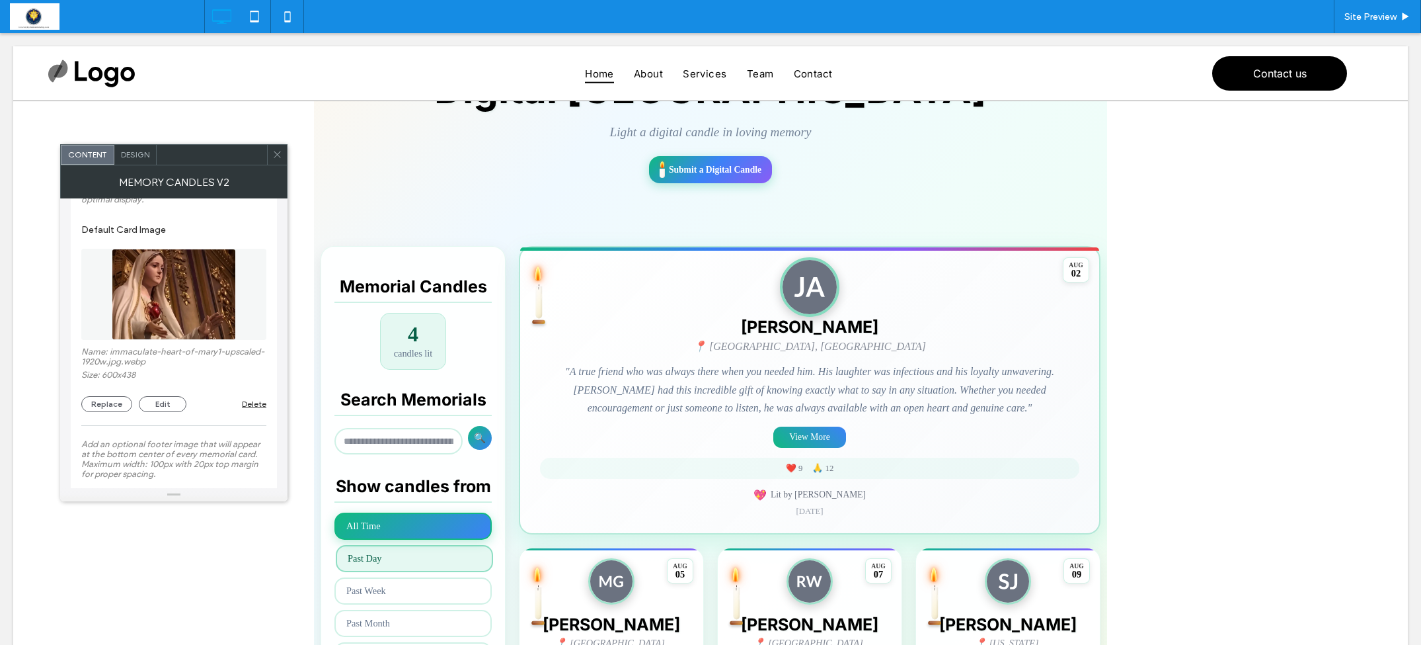
scroll to position [137, 0]
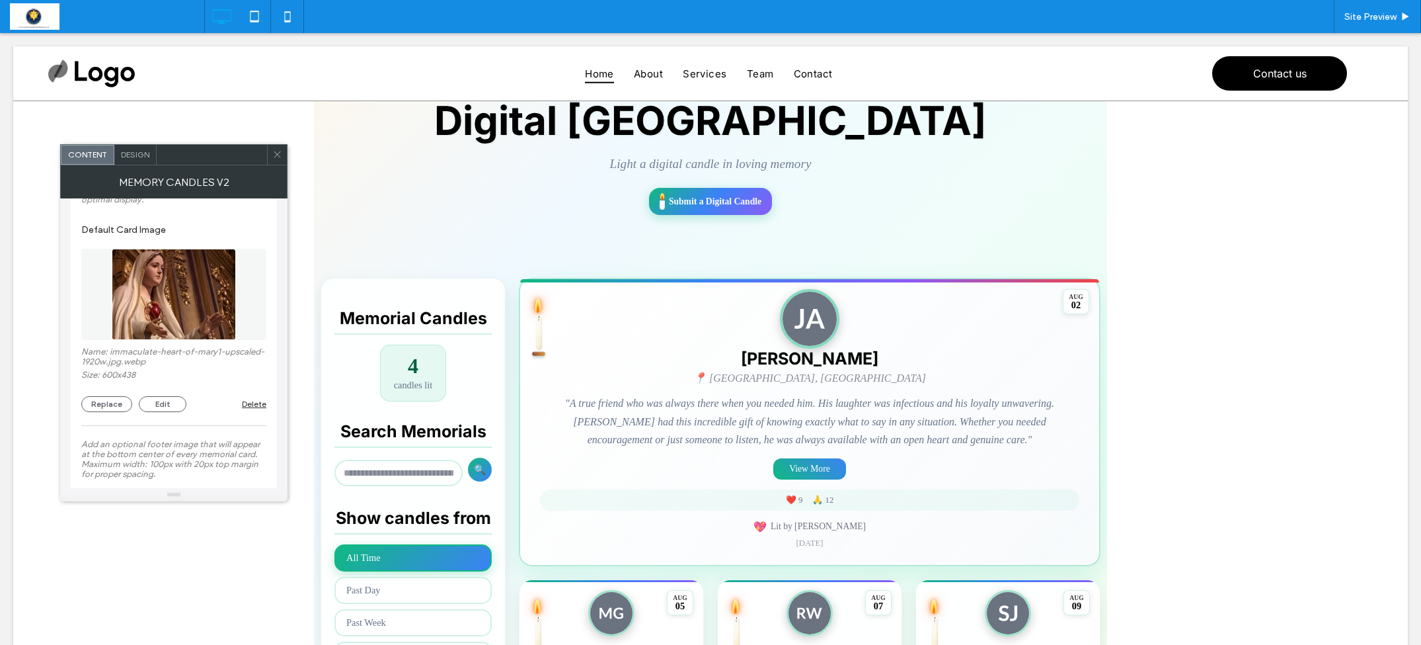
click at [200, 444] on div "**********" at bounding box center [173, 311] width 185 height 3626
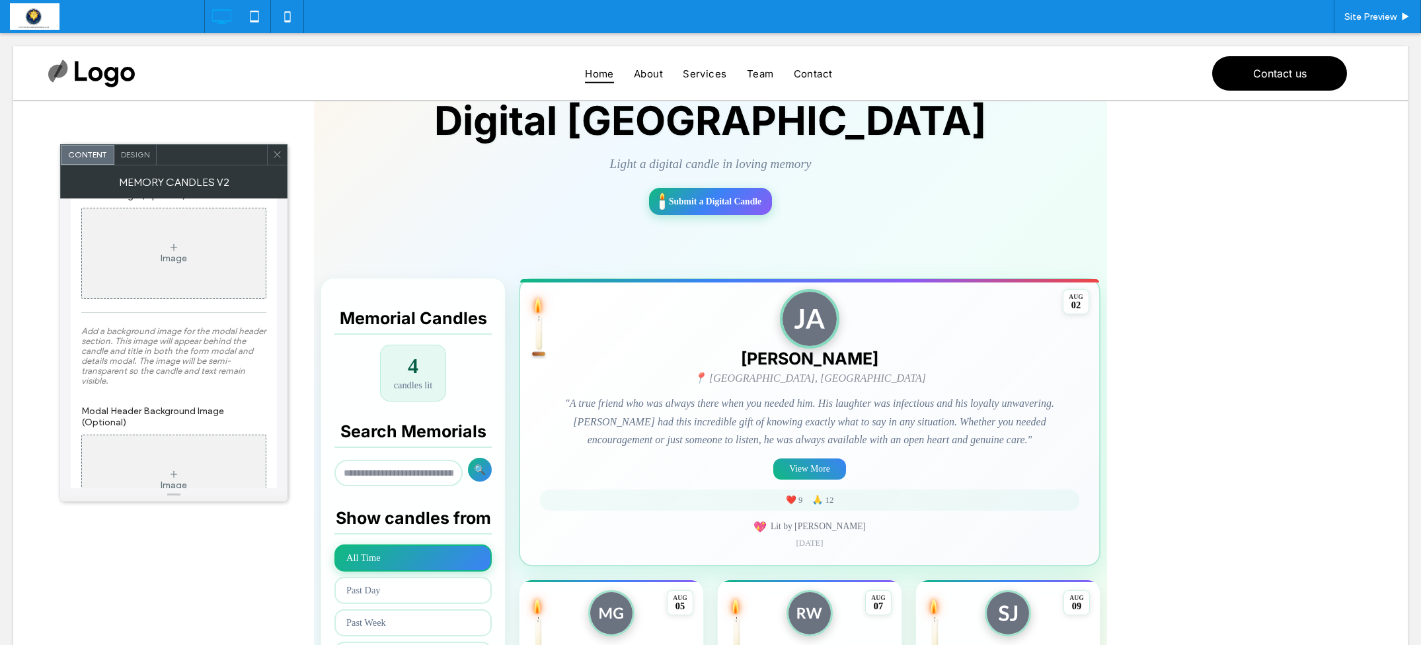
scroll to position [2010, 0]
click at [215, 305] on div "Image" at bounding box center [174, 268] width 184 height 87
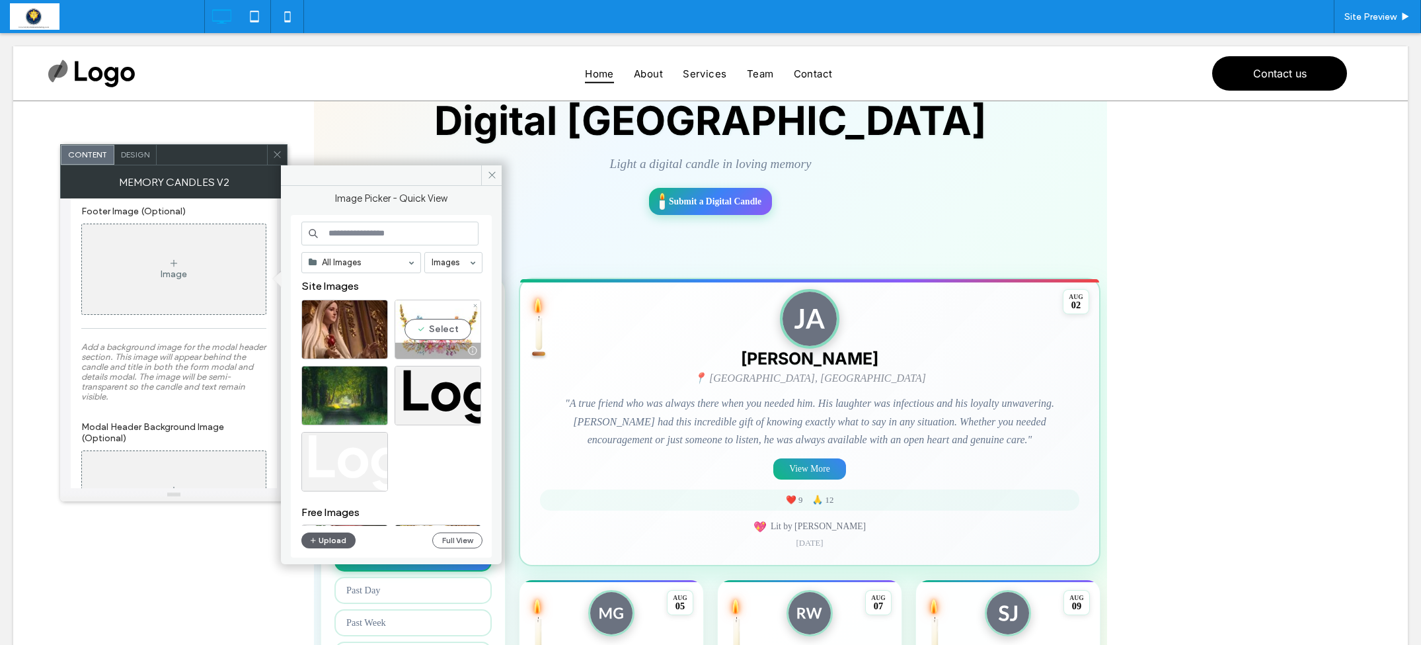
click at [433, 338] on div "Memorial Candles 4 candles lit" at bounding box center [413, 354] width 157 height 93
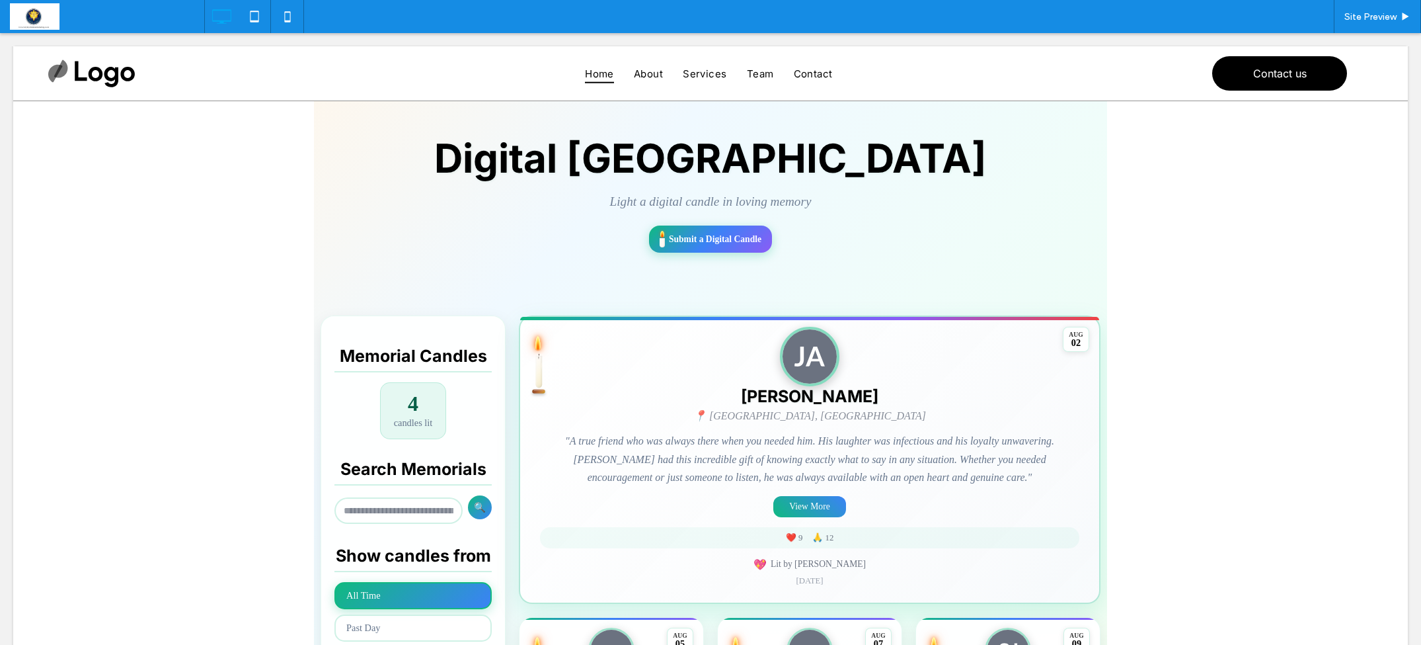
scroll to position [104, 0]
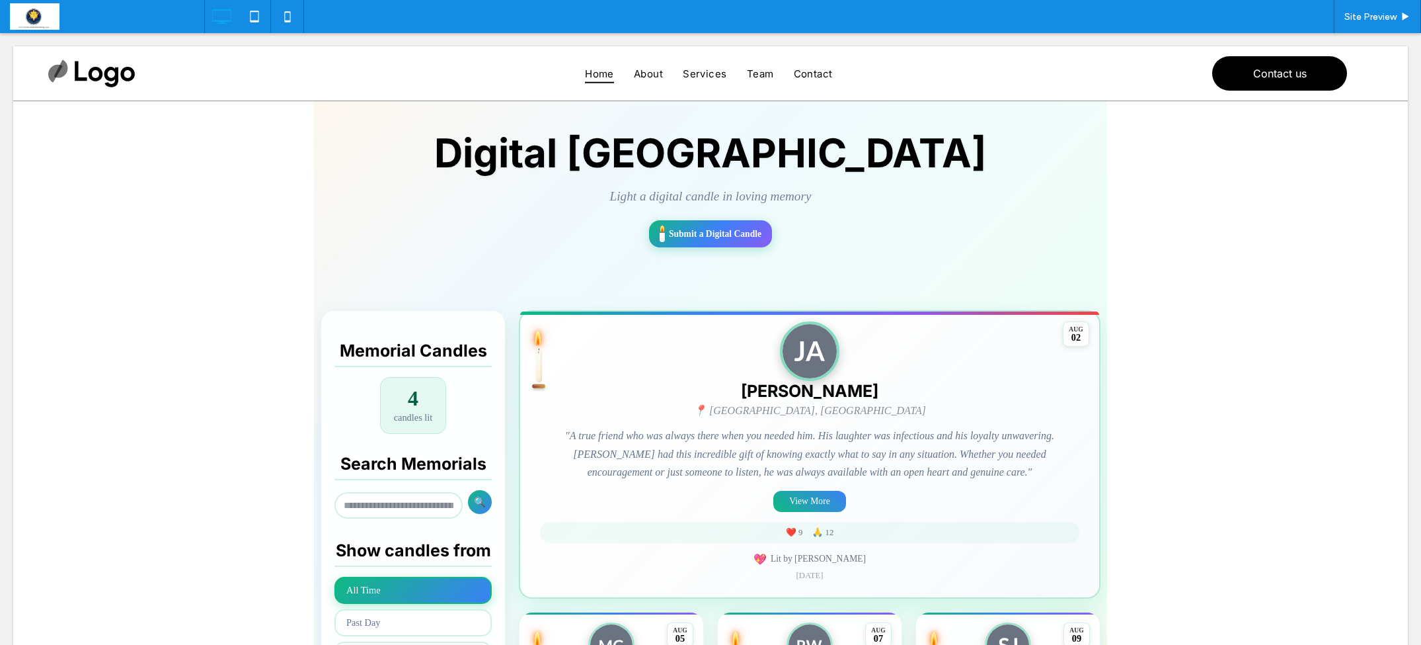
click at [581, 386] on span at bounding box center [710, 505] width 793 height 873
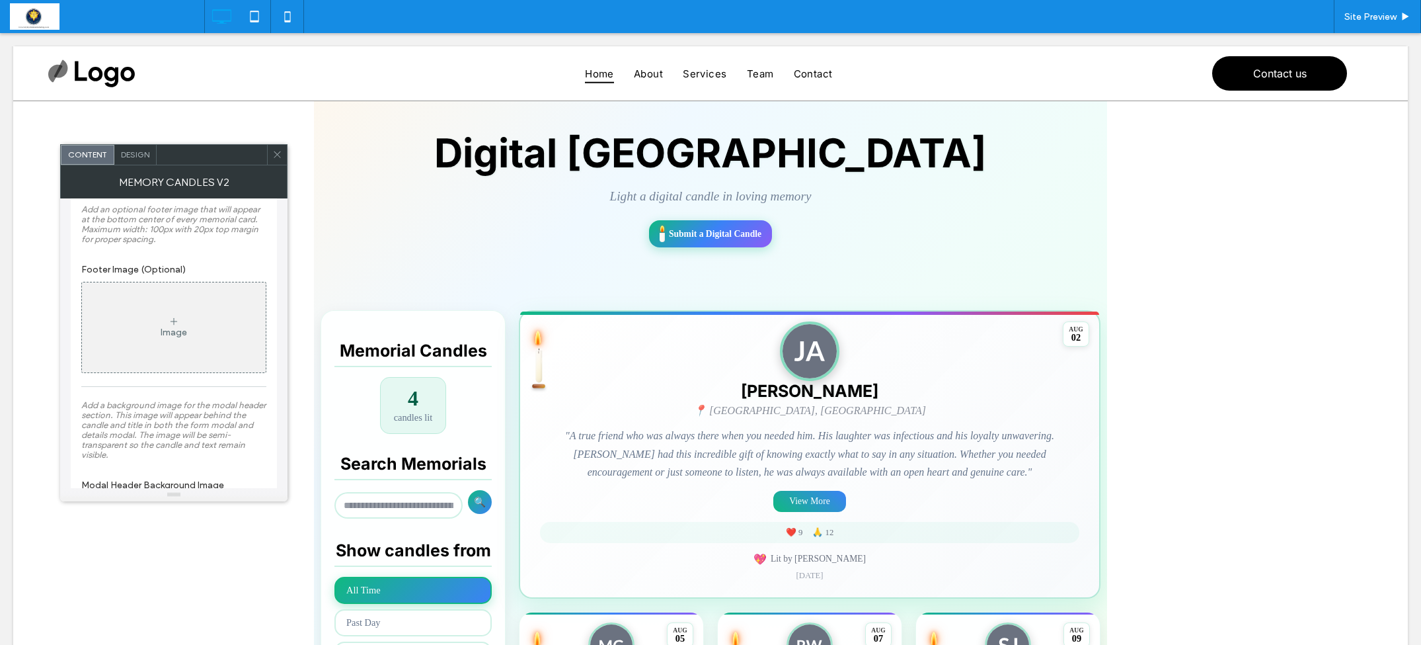
scroll to position [1953, 0]
click at [120, 352] on div "Image" at bounding box center [174, 326] width 184 height 87
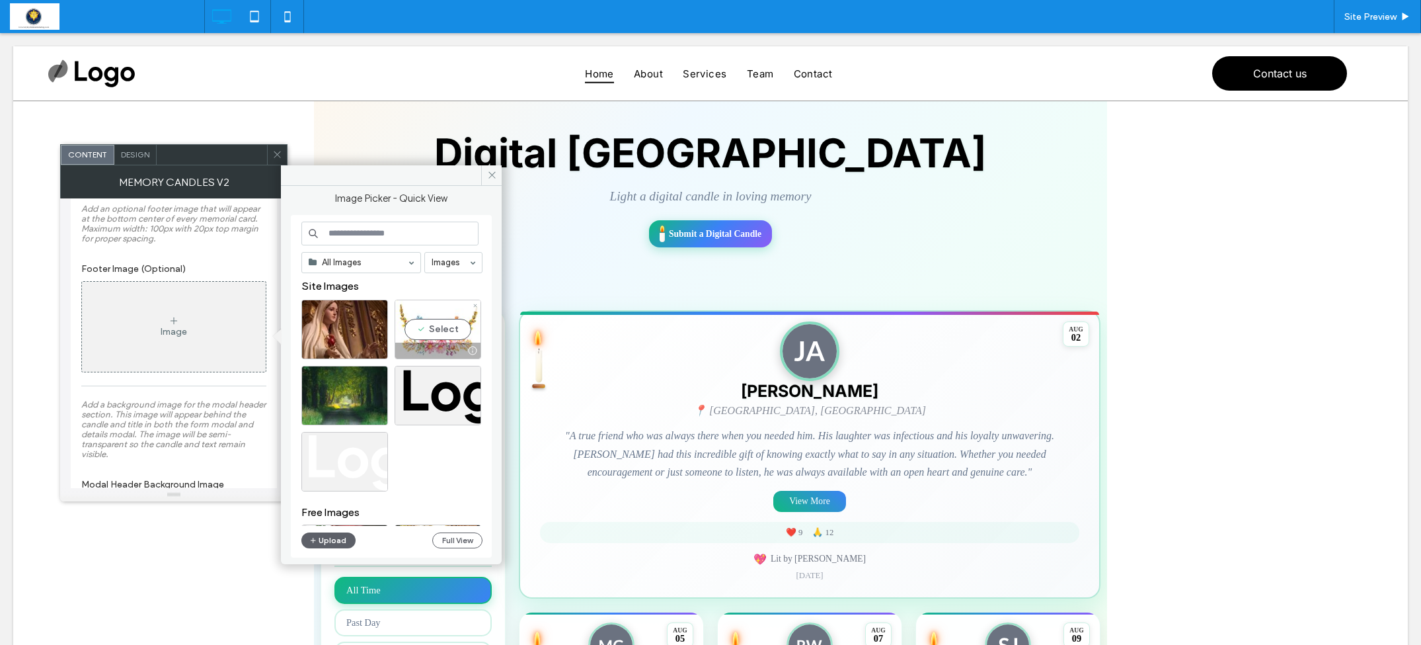
click at [446, 329] on div "Memorial Candles 4 candles lit Search Memorials 🔍 Show candles from All Time Pa…" at bounding box center [413, 623] width 185 height 626
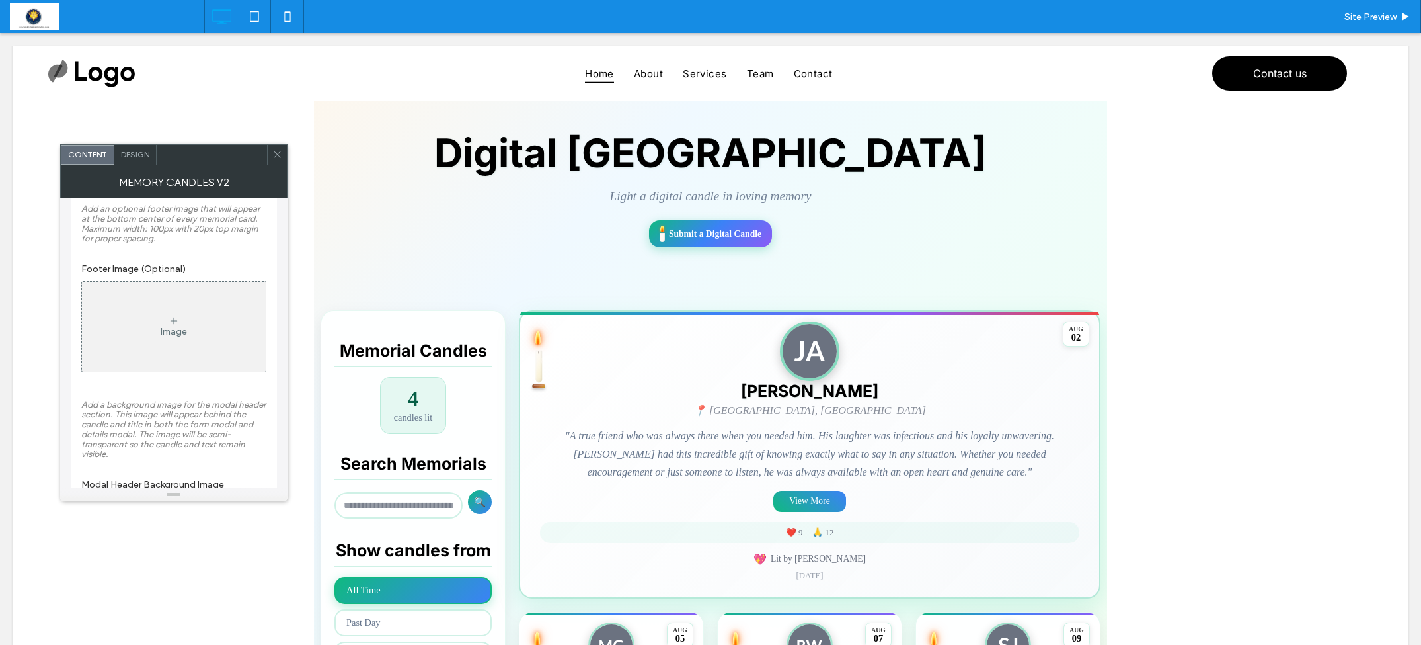
click at [233, 358] on div "Image" at bounding box center [174, 326] width 184 height 87
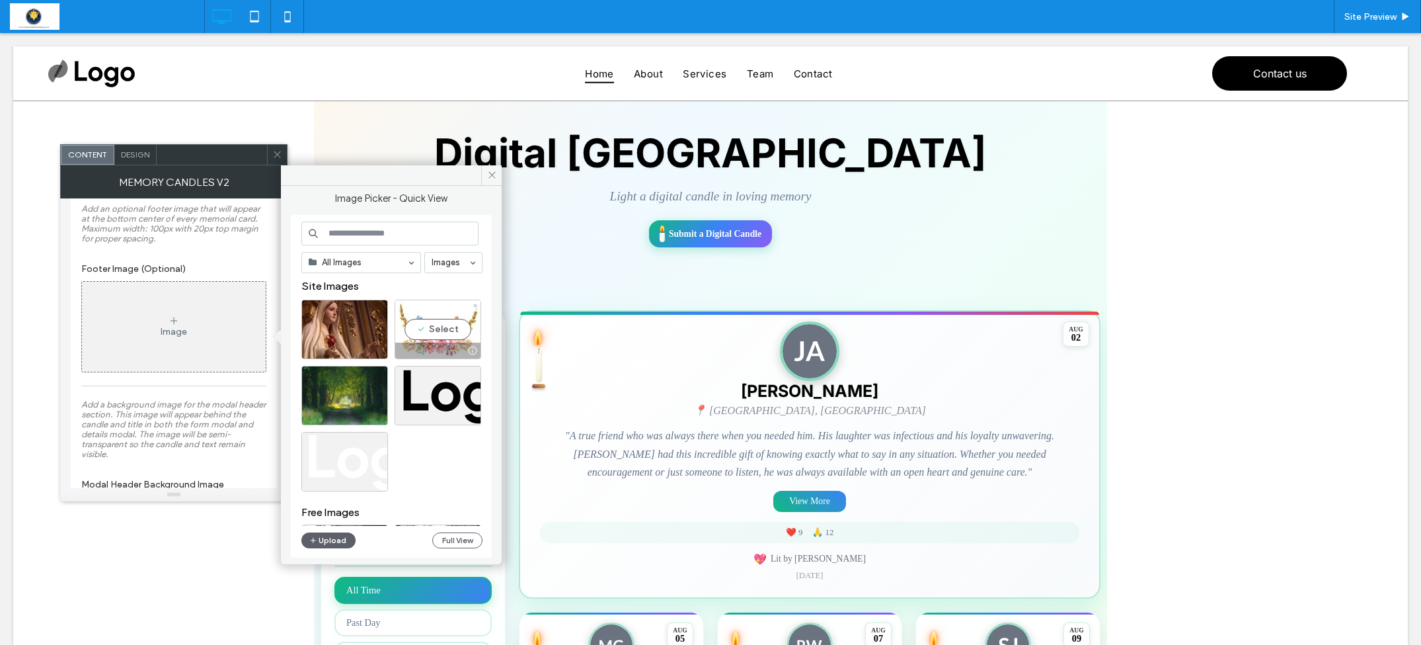
drag, startPoint x: 422, startPoint y: 335, endPoint x: 272, endPoint y: 327, distance: 150.9
click at [422, 335] on div "Select" at bounding box center [438, 329] width 87 height 60
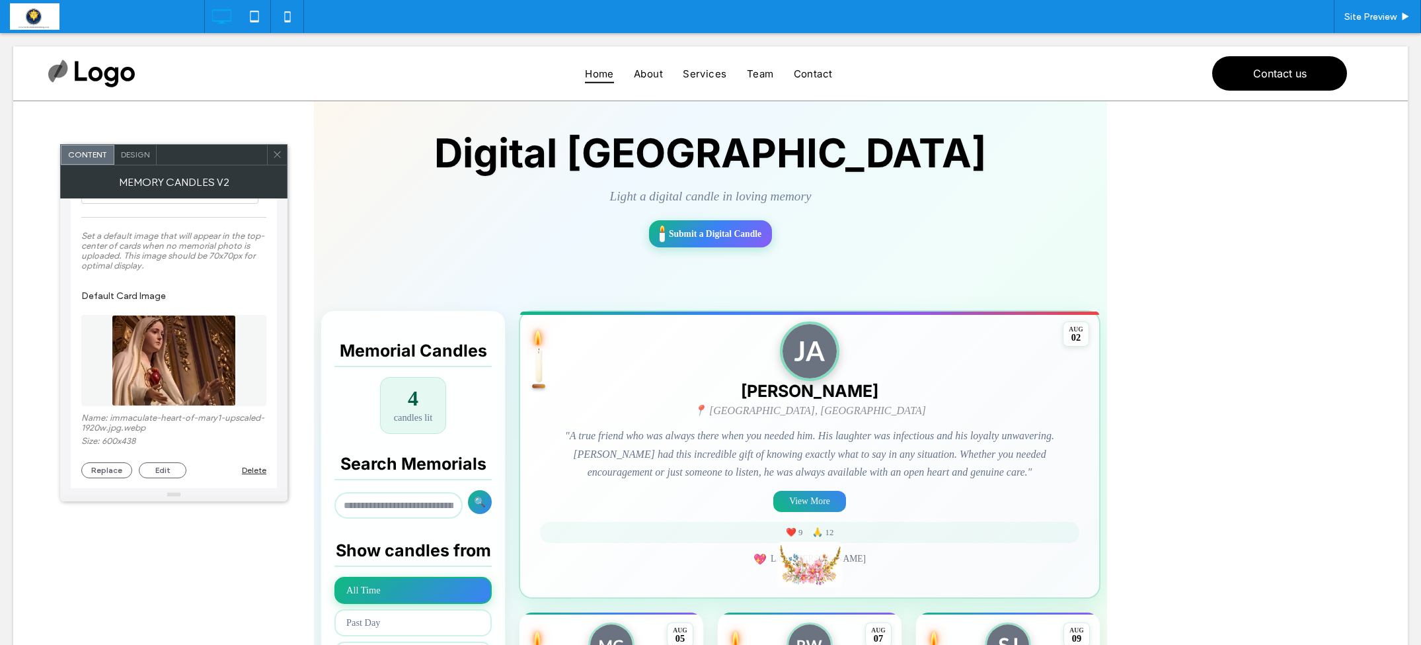
scroll to position [102, 0]
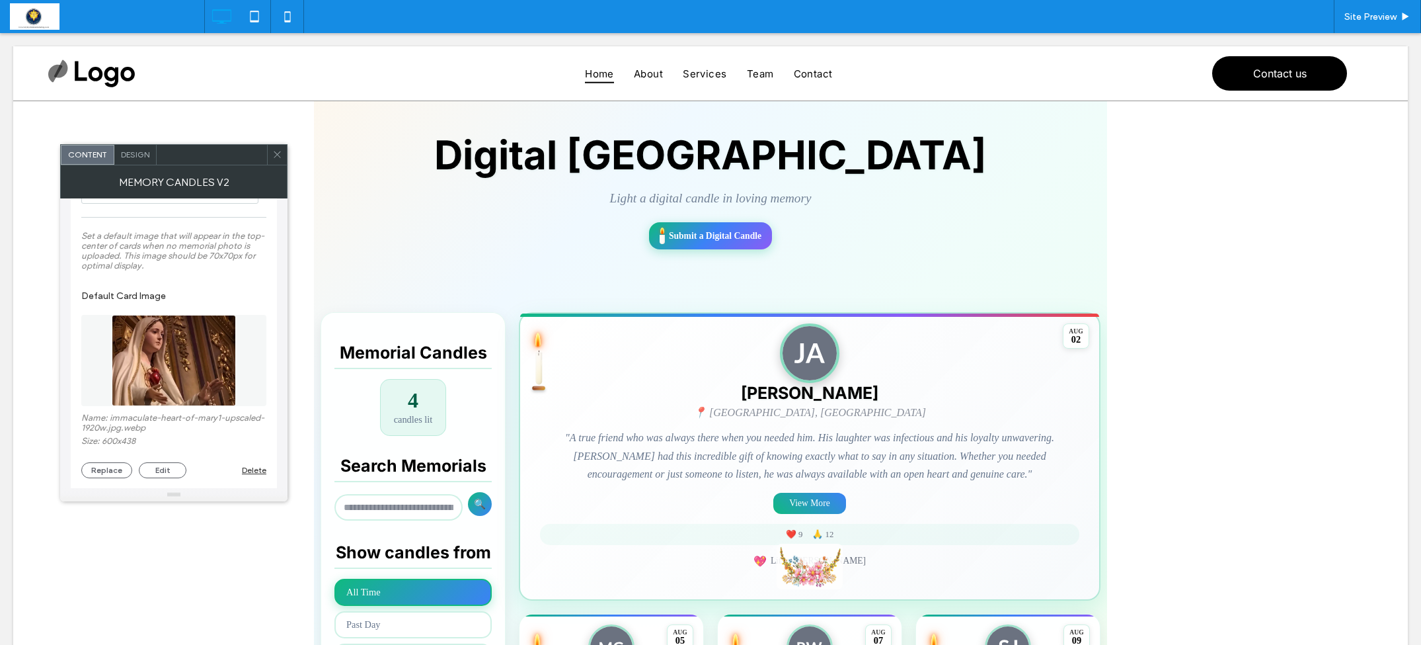
click at [282, 151] on div at bounding box center [277, 155] width 20 height 20
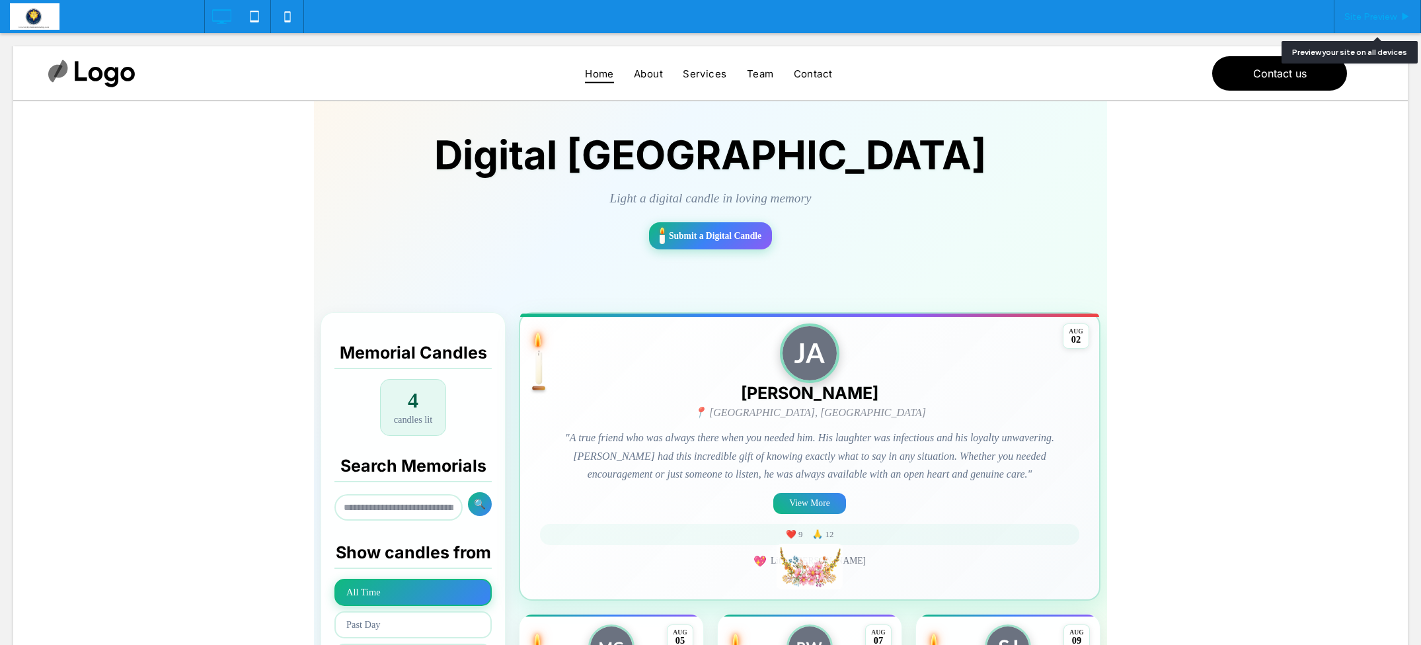
click at [1359, 17] on span "Site Preview" at bounding box center [1371, 16] width 52 height 11
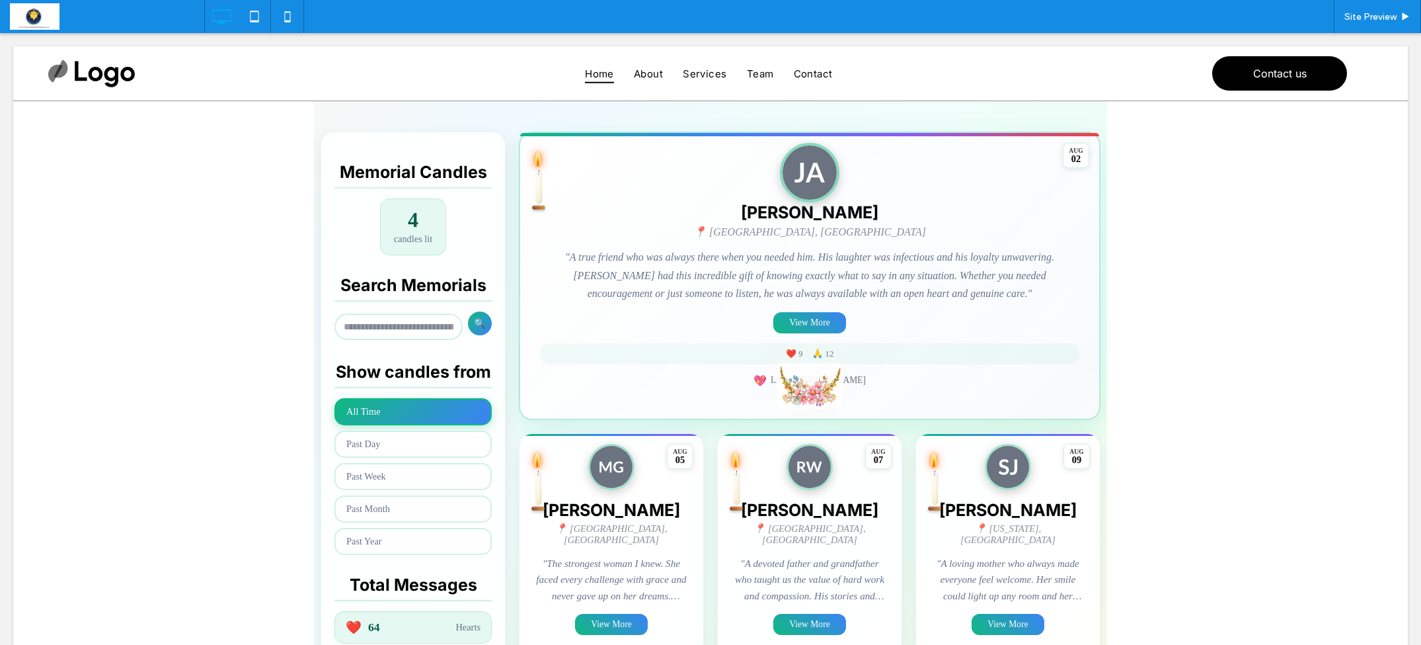
scroll to position [278, 0]
